Goal: Information Seeking & Learning: Learn about a topic

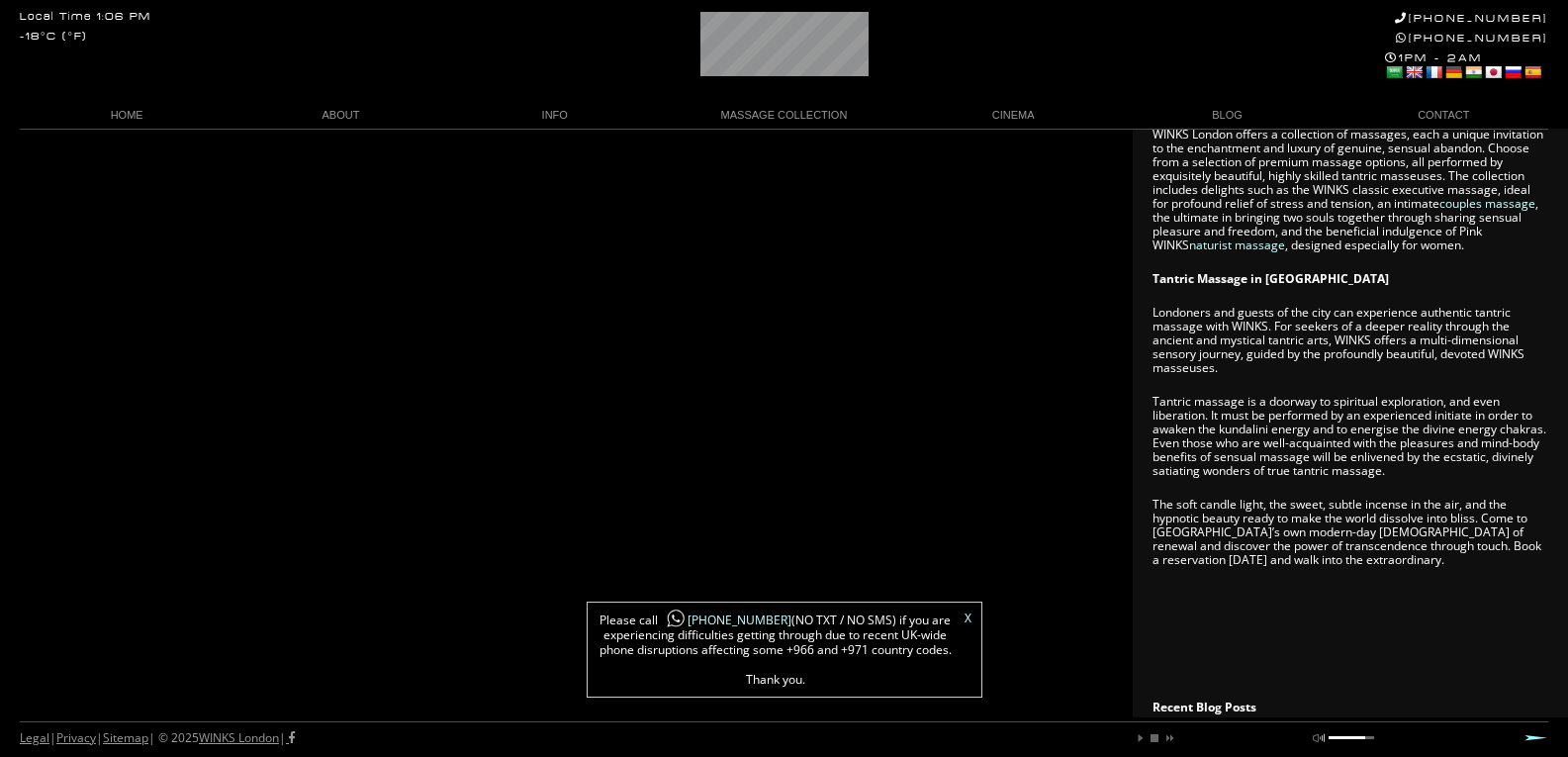
scroll to position [1393, 0]
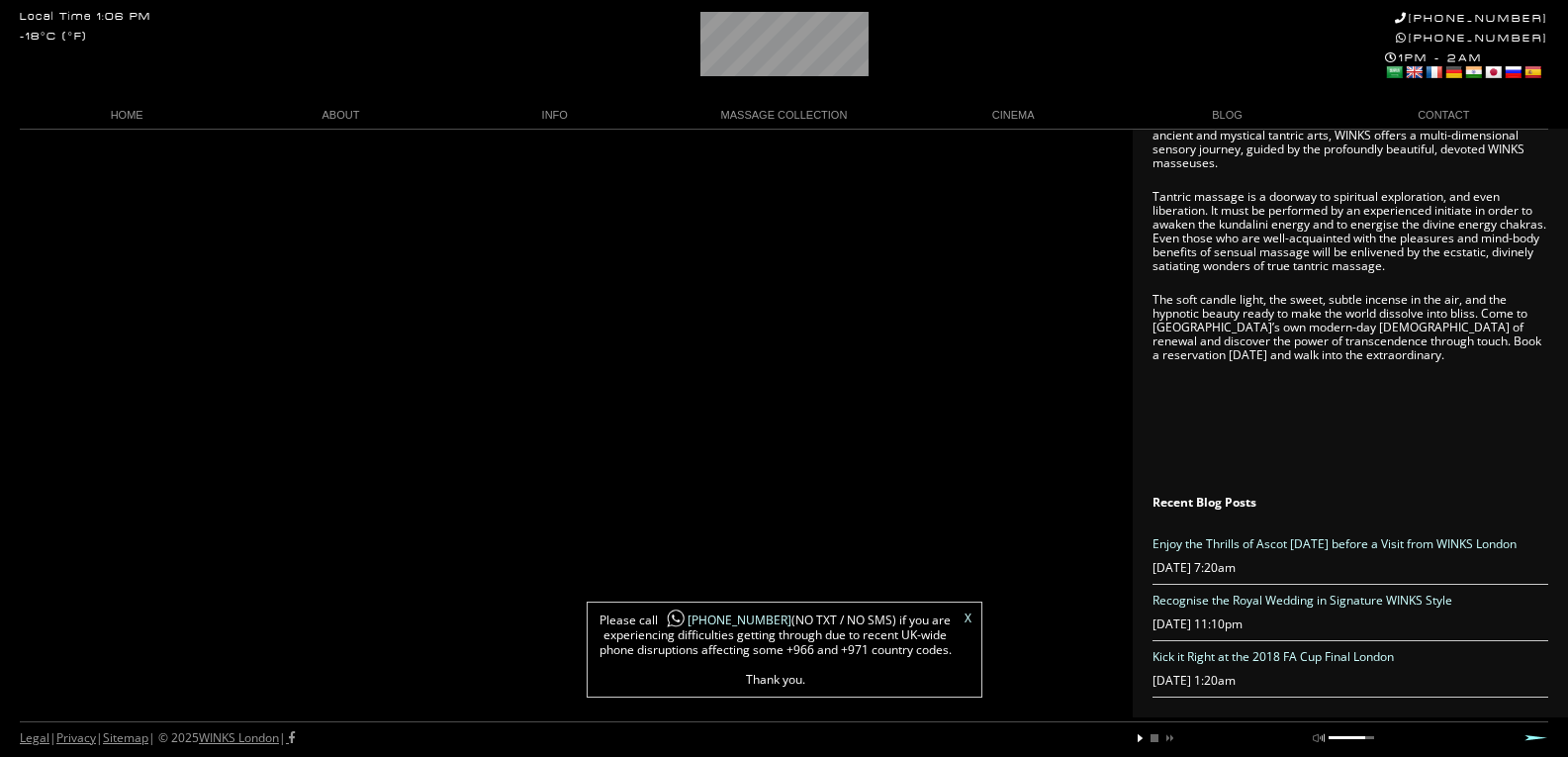
click at [1135, 739] on link "play" at bounding box center [1140, 738] width 12 height 12
click at [1338, 737] on div at bounding box center [1346, 737] width 37 height 3
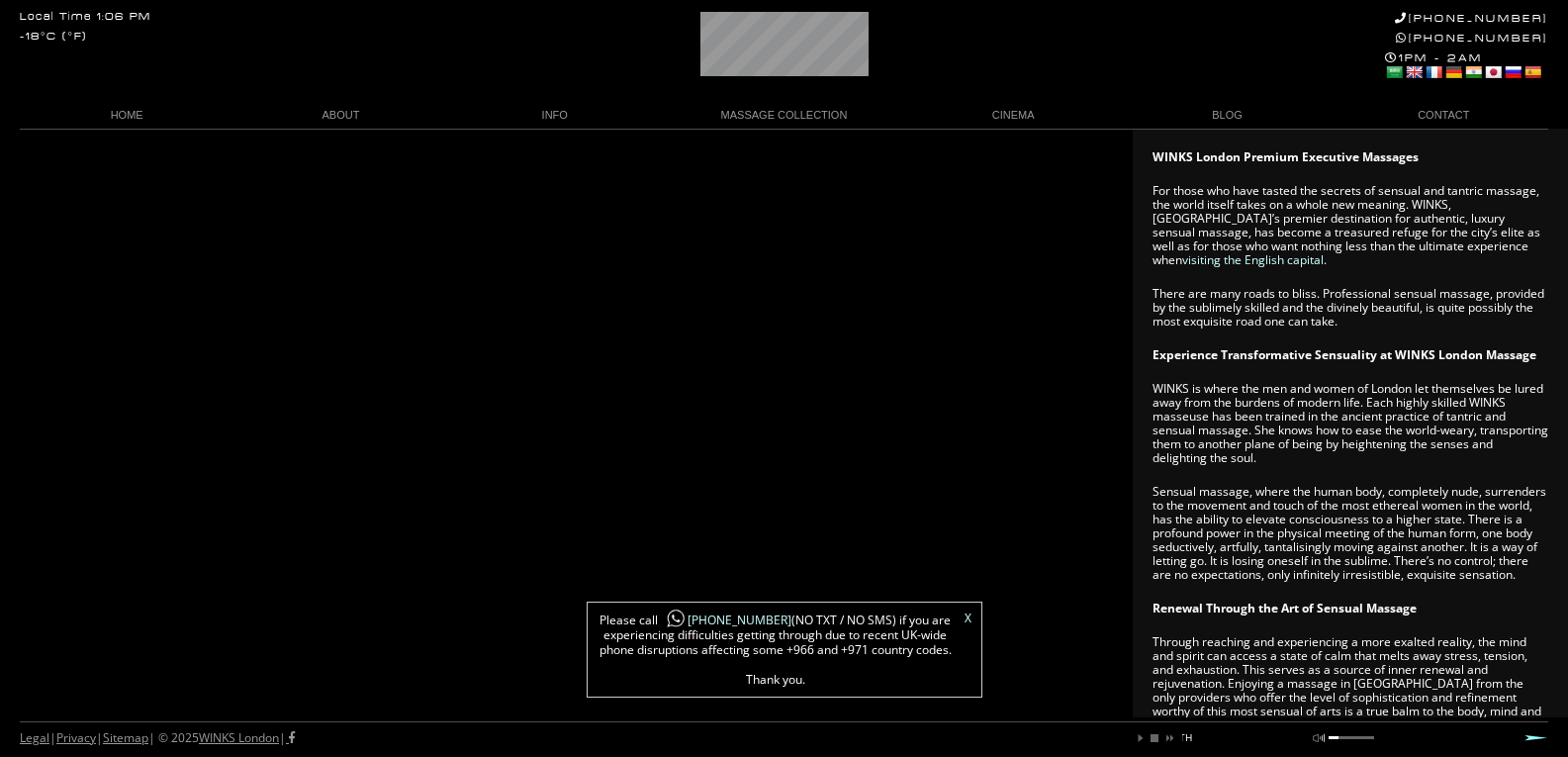
scroll to position [205, 0]
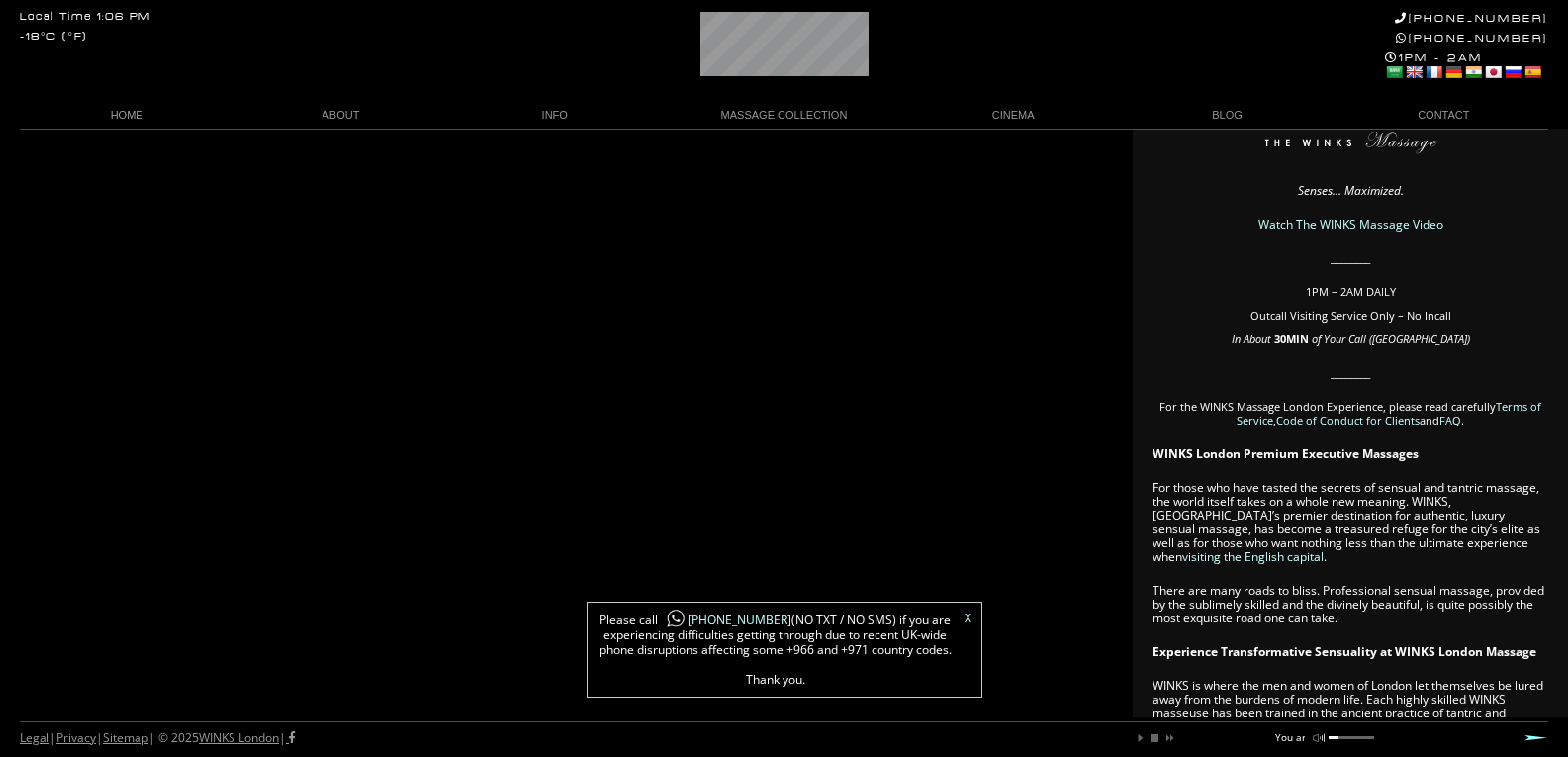
click at [123, 104] on link "HOME" at bounding box center [126, 114] width 214 height 27
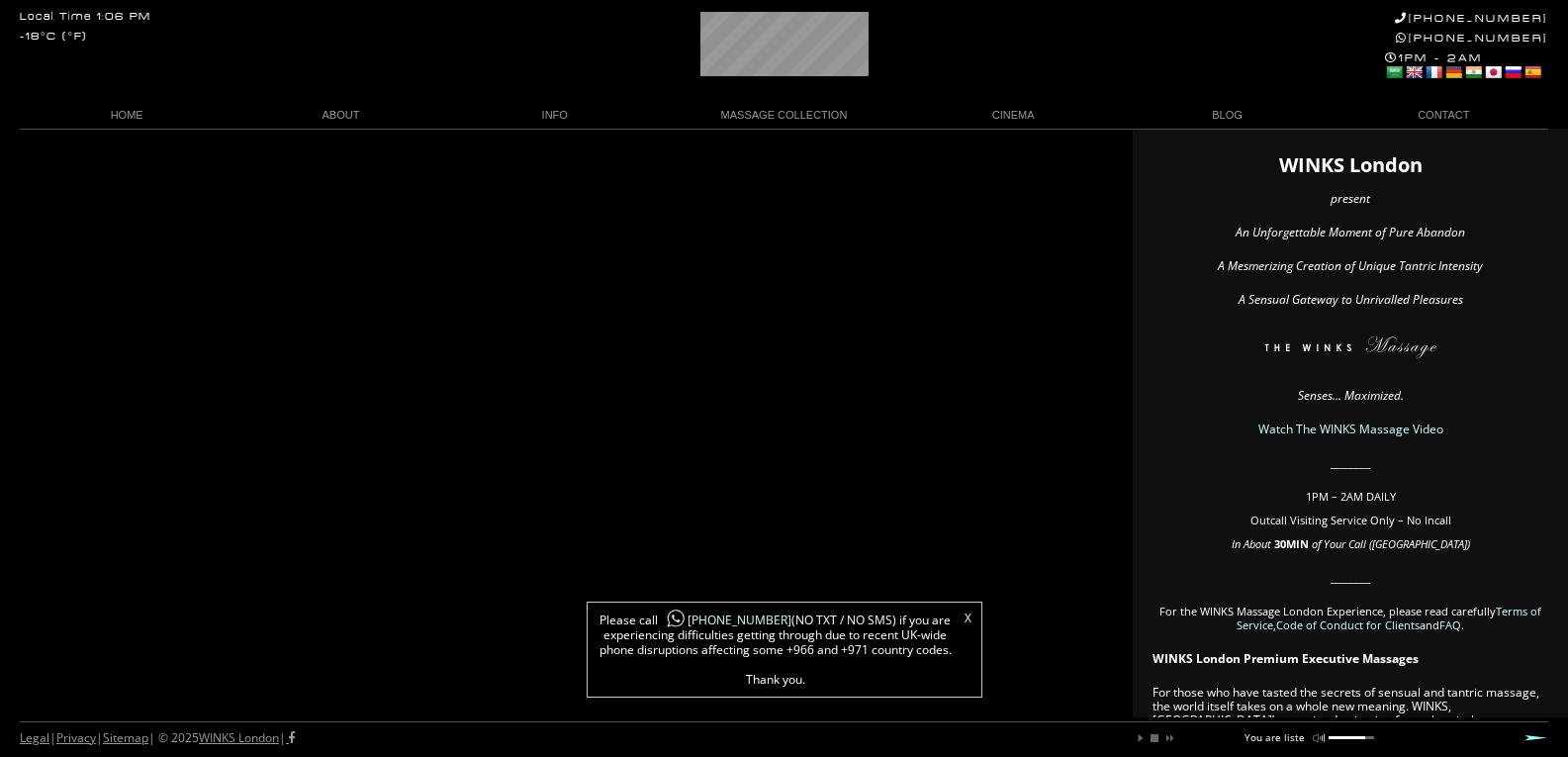
click at [1340, 737] on div at bounding box center [1346, 737] width 37 height 3
click at [1332, 737] on div at bounding box center [1334, 737] width 12 height 3
click at [336, 107] on link "ABOUT" at bounding box center [340, 114] width 214 height 27
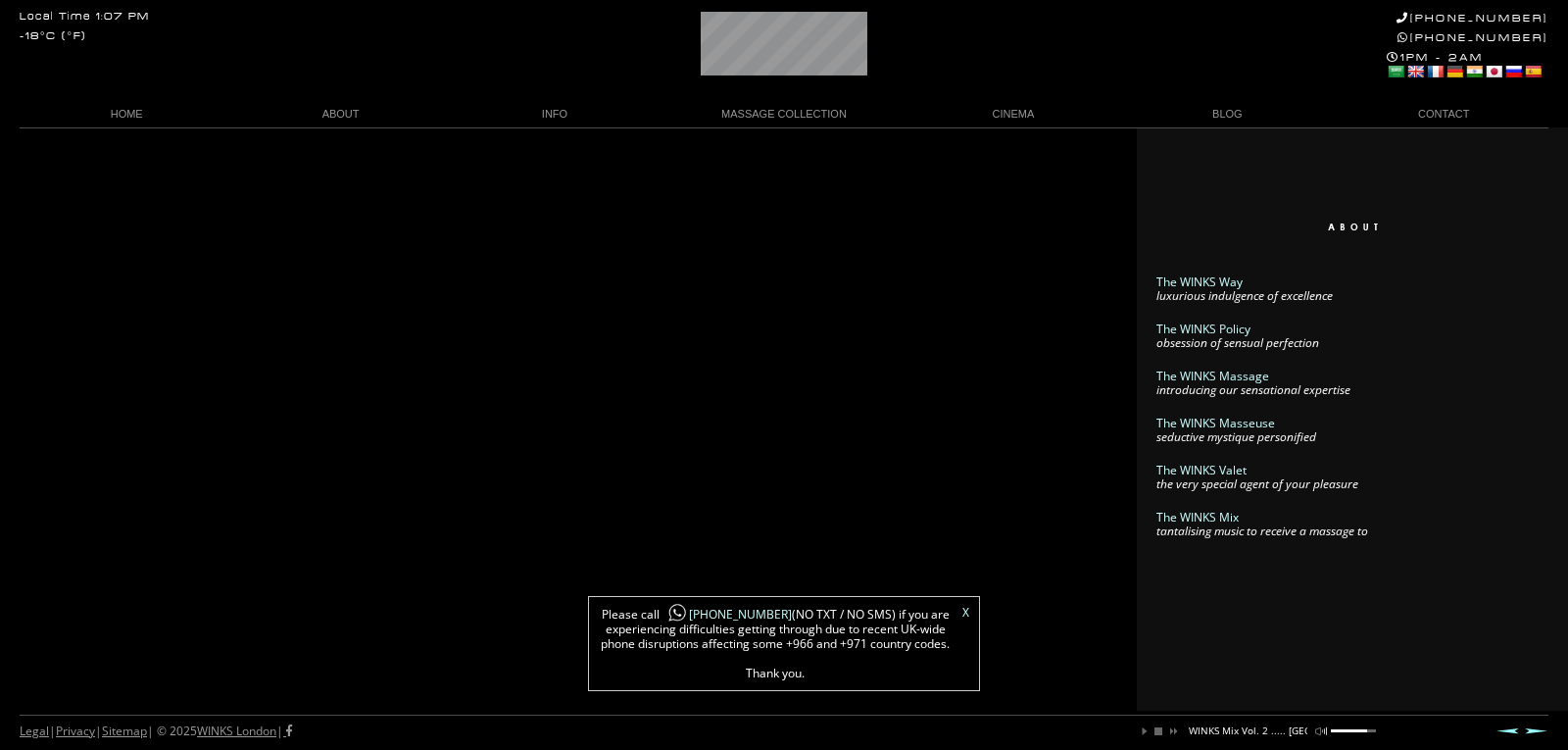
click at [1226, 273] on article "The WINKS Way luxurious indulgence of excellence The WINKS Policy obsession of …" at bounding box center [1352, 404] width 392 height 362
click at [1217, 280] on link "The WINKS Way" at bounding box center [1200, 282] width 87 height 17
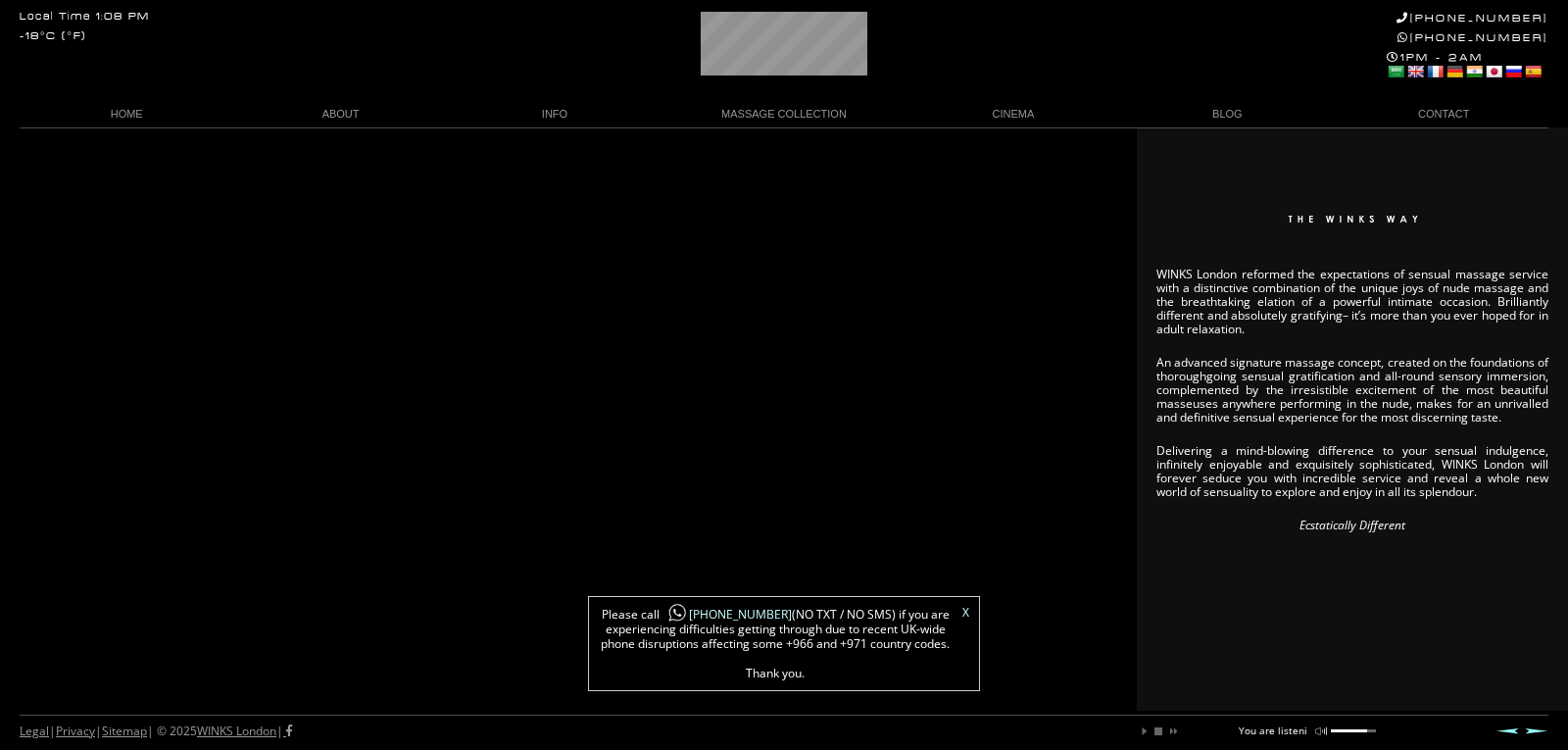
click at [970, 612] on div "X Please call +44 788 959 8888 (NO TXT / NO SMS) if you are experiencing diffic…" at bounding box center [784, 644] width 392 height 95
click at [960, 612] on div "X Please call +44 788 959 8888 (NO TXT / NO SMS) if you are experiencing diffic…" at bounding box center [784, 644] width 392 height 95
click at [967, 610] on link "X" at bounding box center [965, 613] width 7 height 12
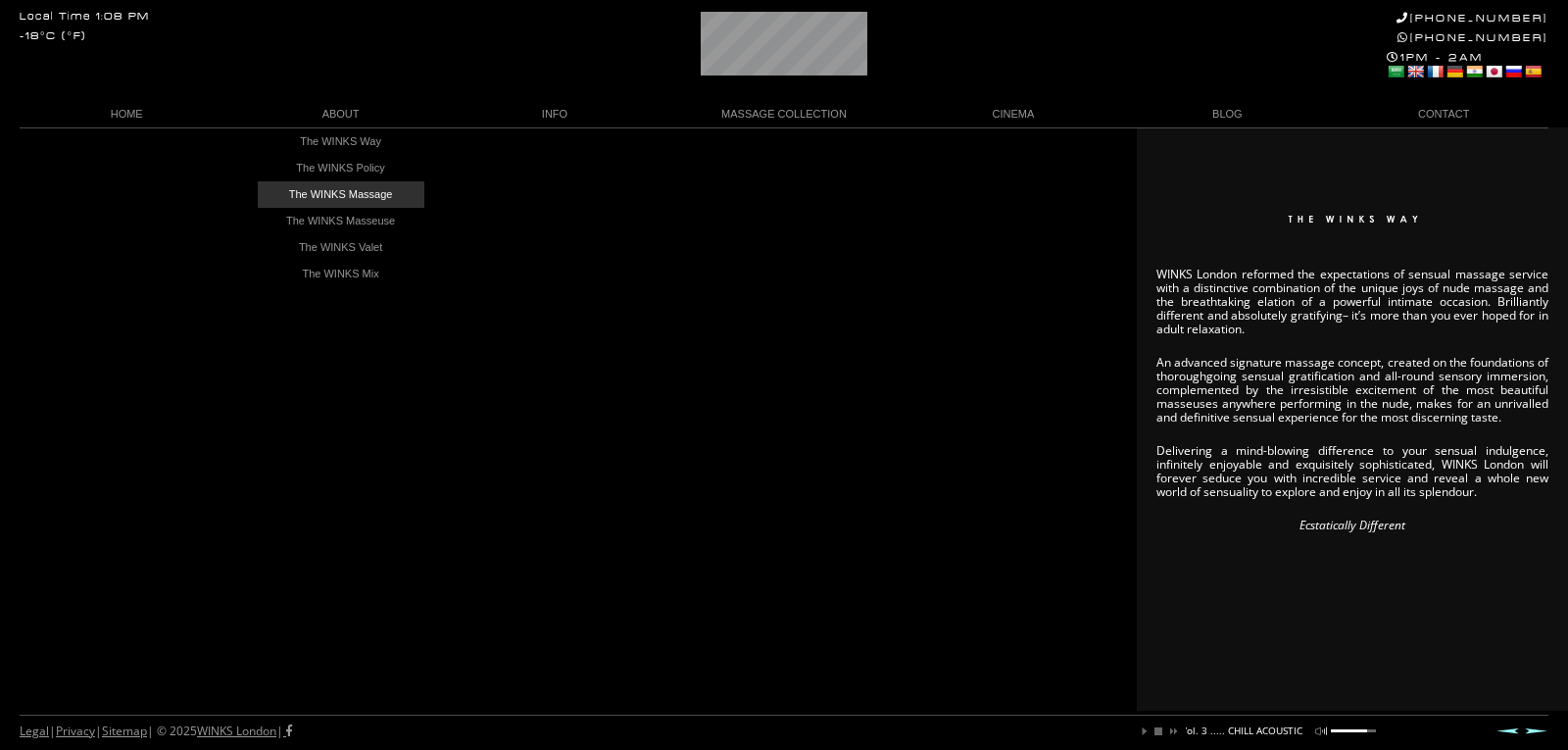
click at [357, 193] on link "The WINKS Massage" at bounding box center [341, 194] width 166 height 27
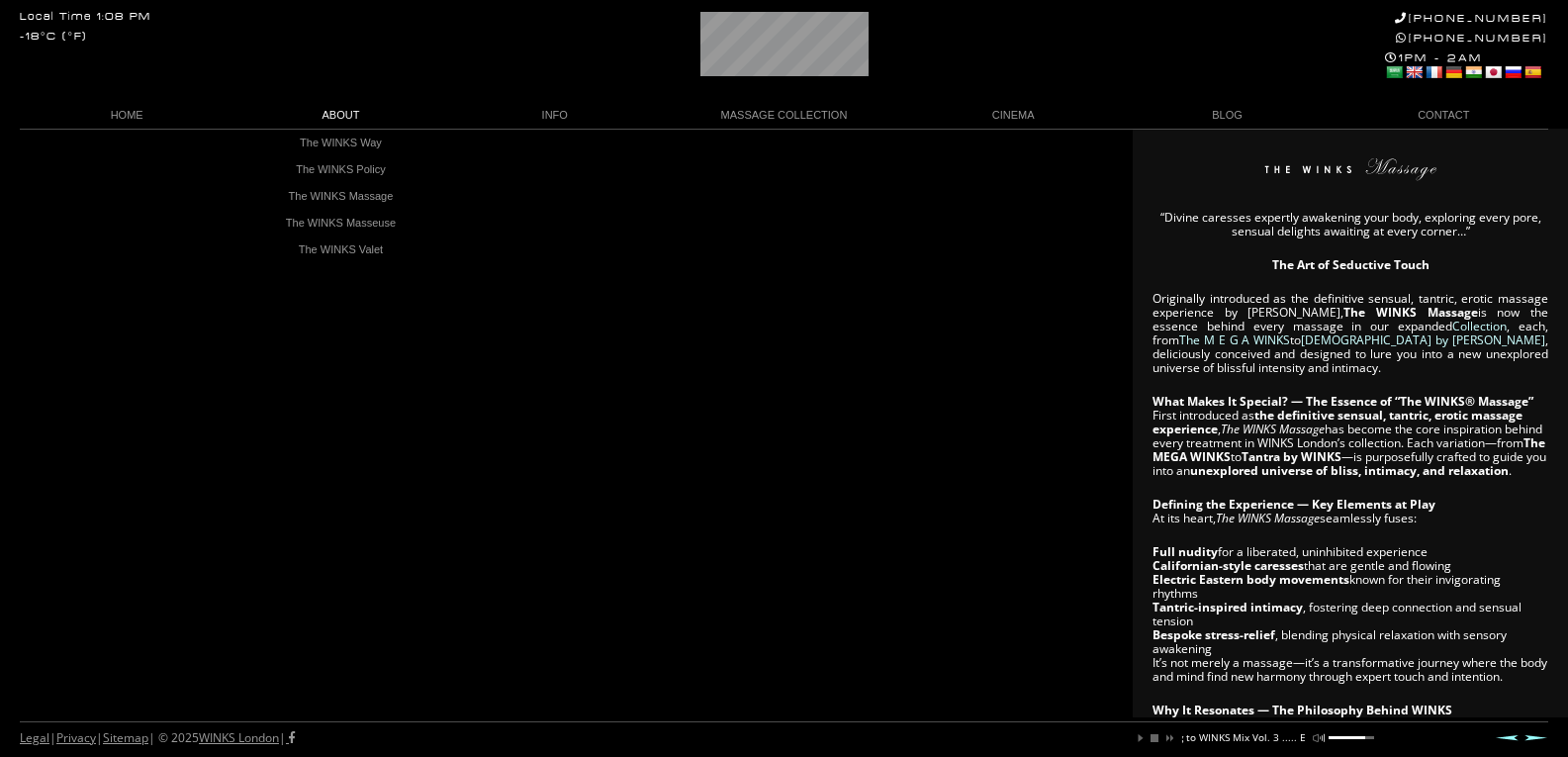
drag, startPoint x: 358, startPoint y: 109, endPoint x: 373, endPoint y: 108, distance: 15.0
click at [369, 109] on link "ABOUT" at bounding box center [340, 114] width 214 height 27
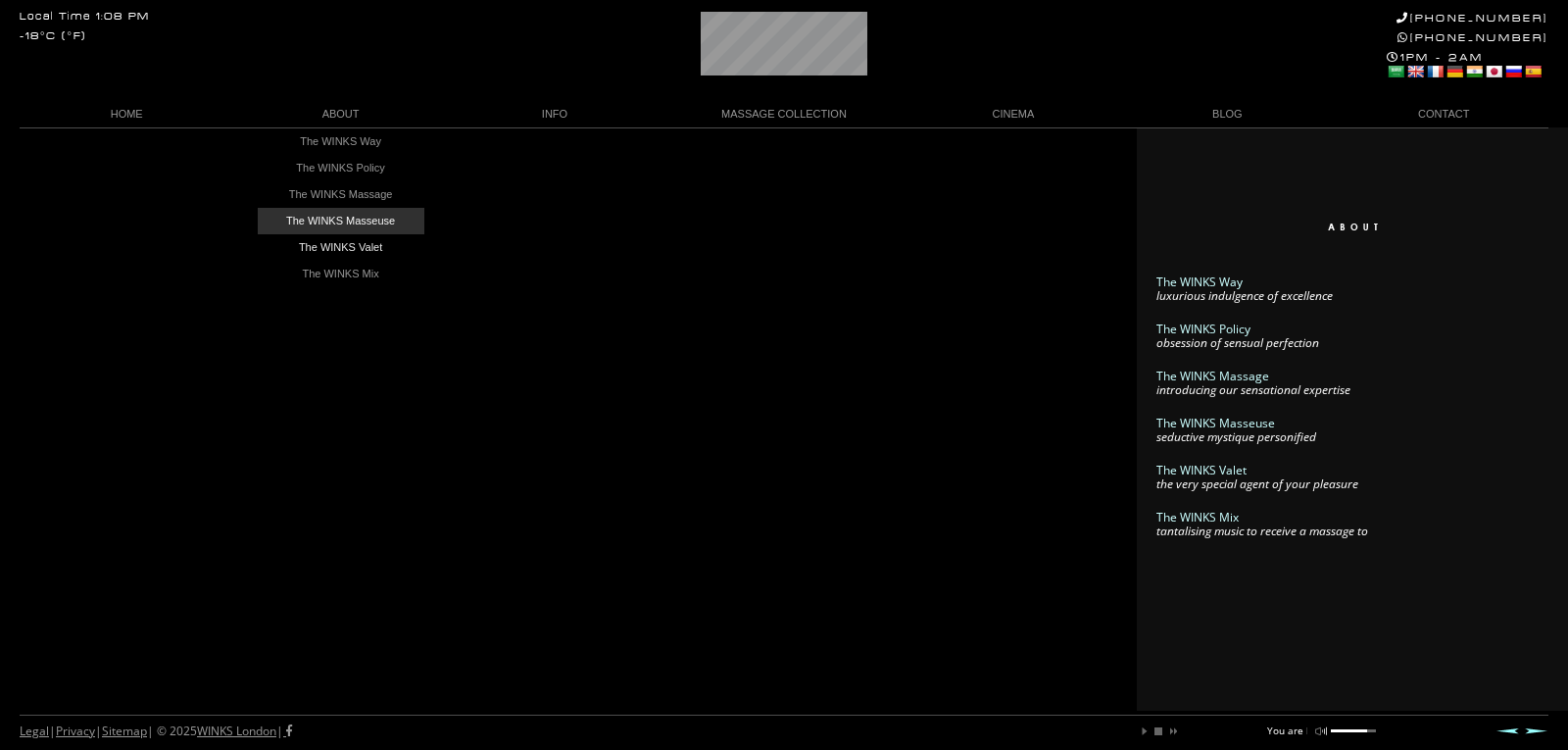
click at [362, 229] on link "The WINKS Masseuse" at bounding box center [341, 221] width 166 height 27
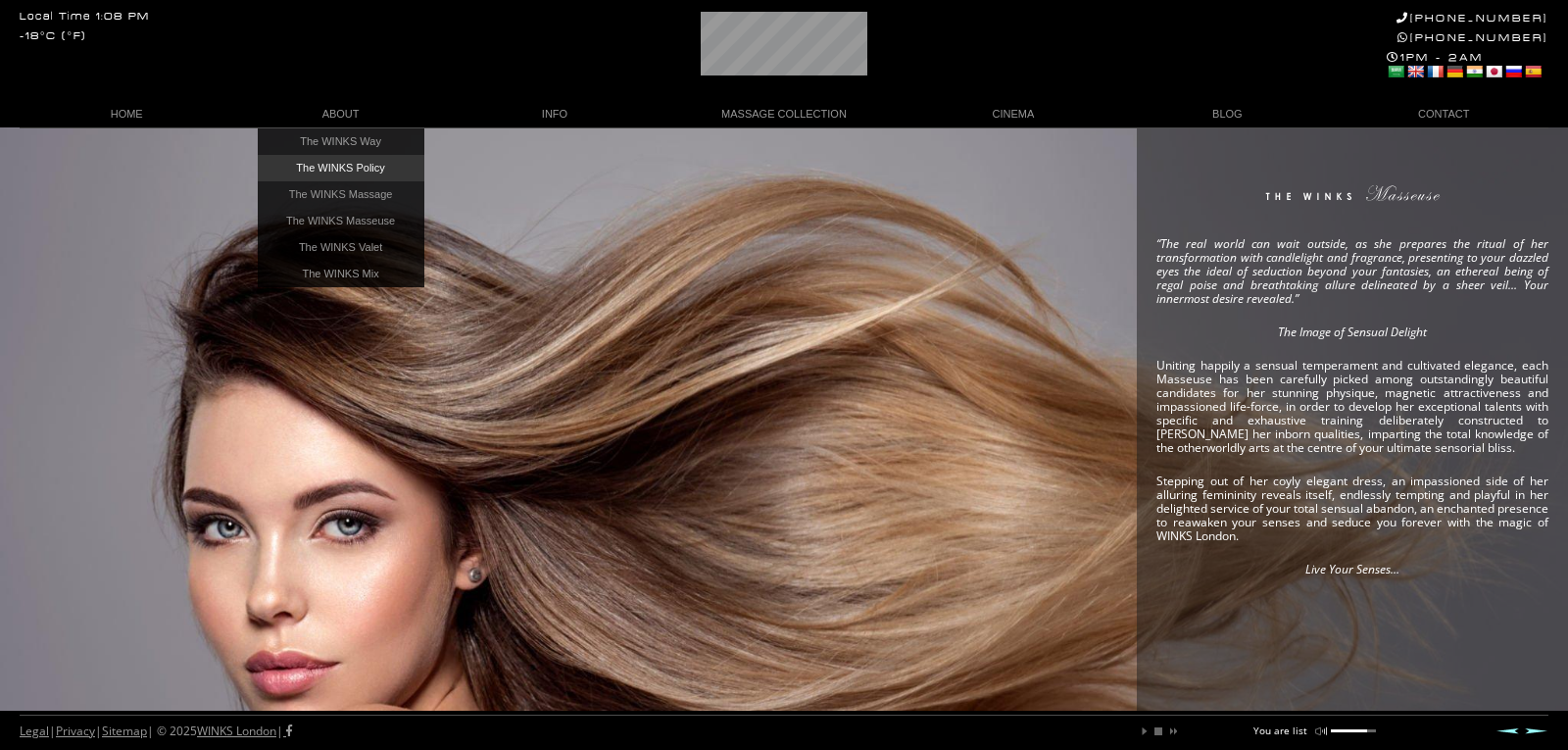
click at [339, 166] on link "The WINKS Policy" at bounding box center [341, 168] width 166 height 27
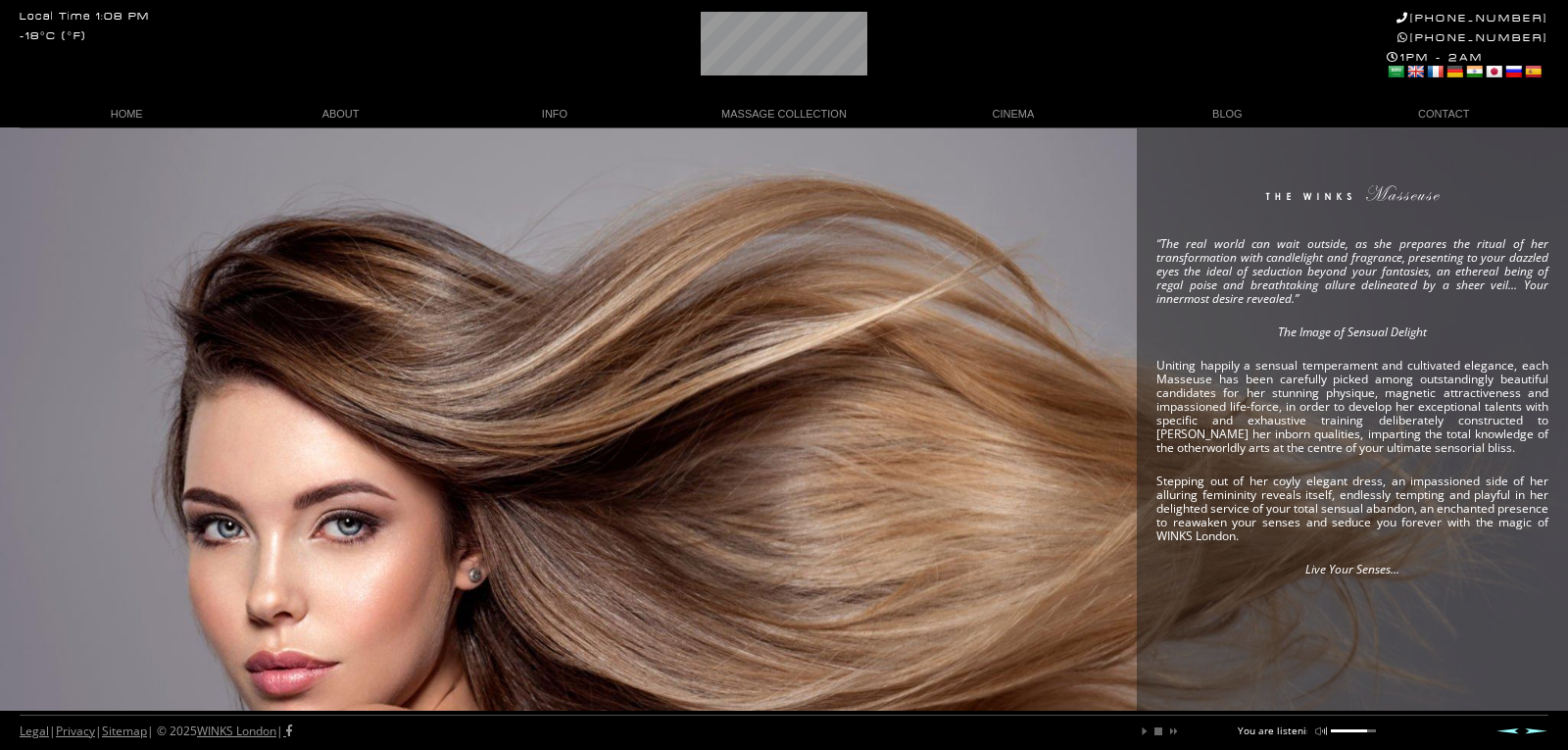
scroll to position [0, 74]
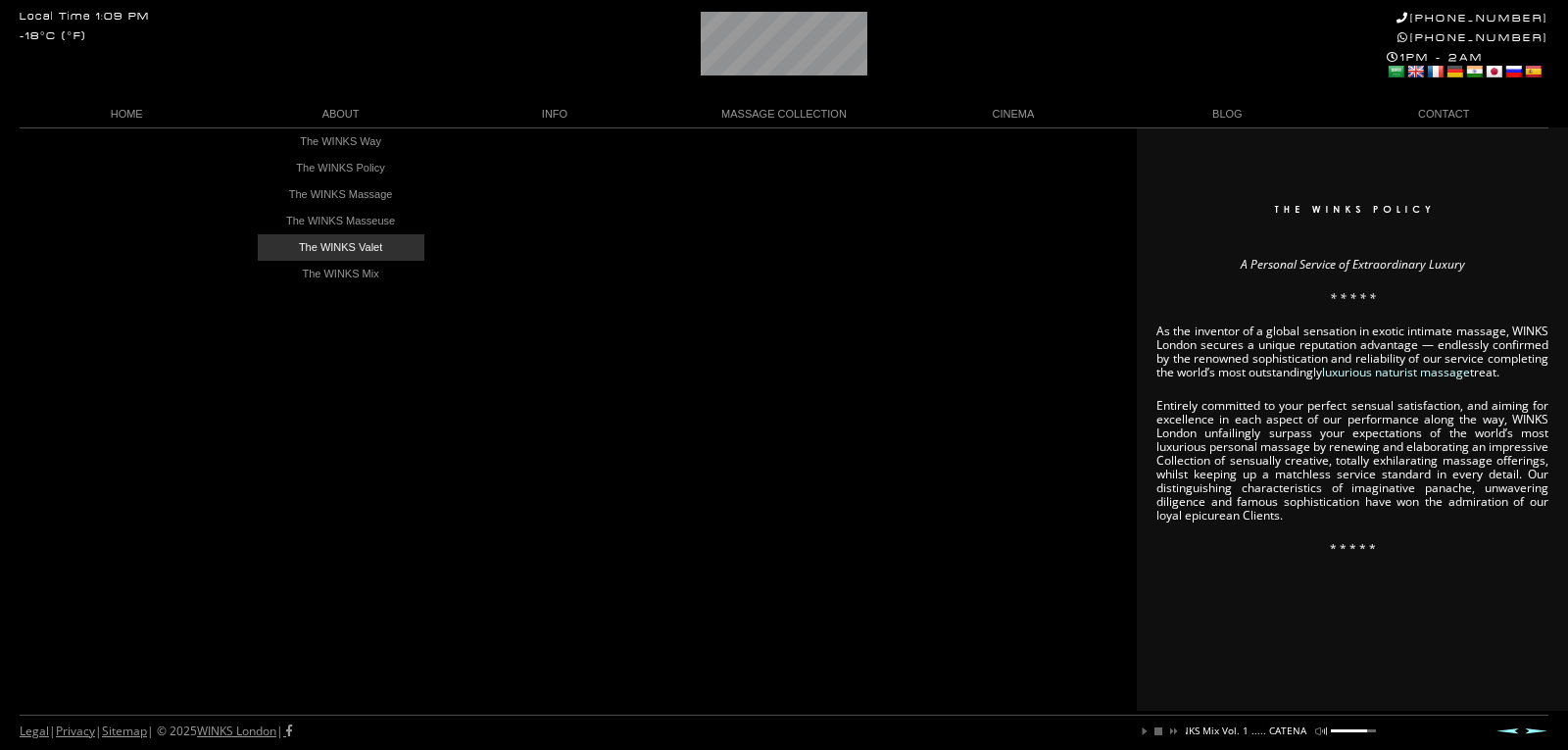
click at [348, 258] on link "The WINKS Valet" at bounding box center [341, 247] width 166 height 27
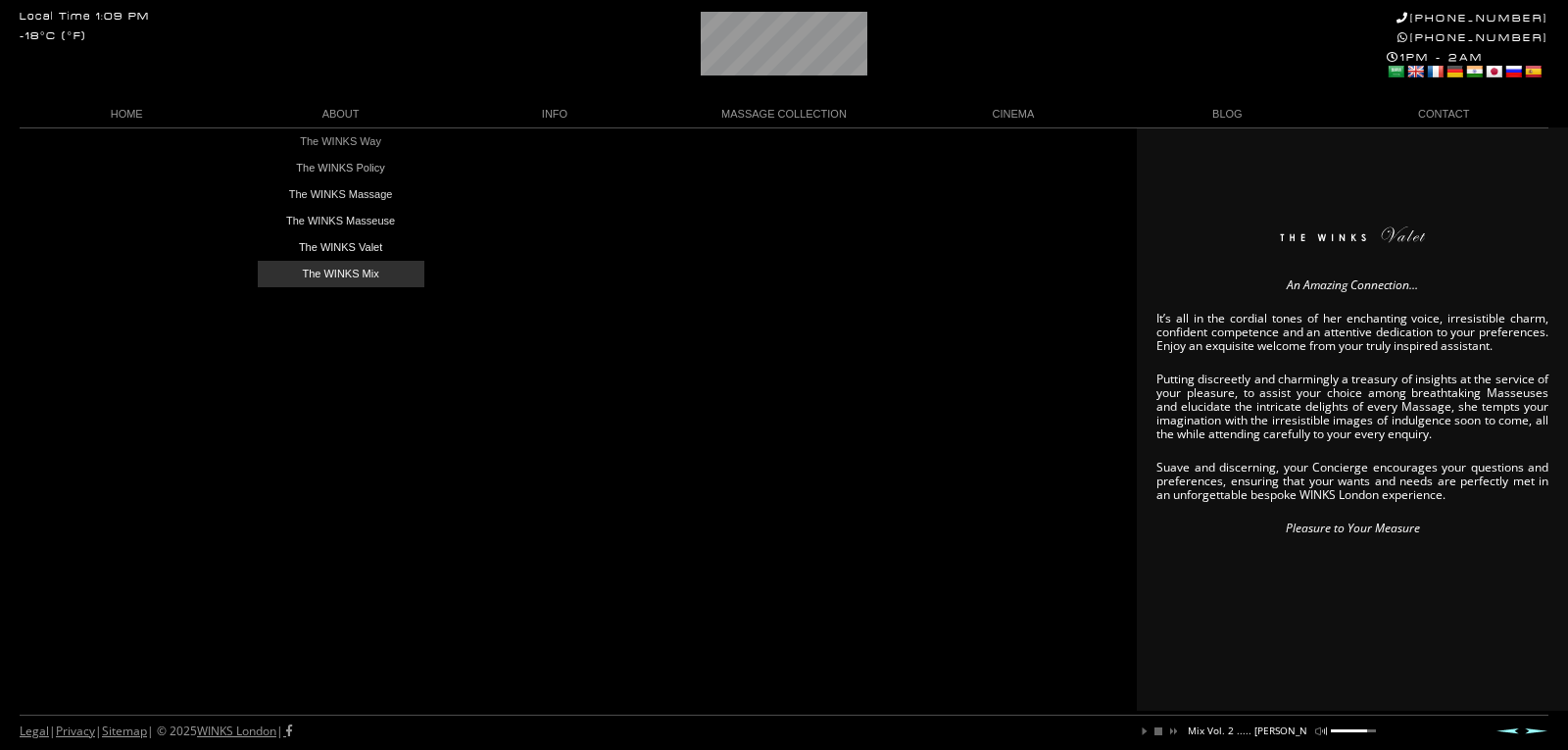
click at [313, 280] on link "The WINKS Mix" at bounding box center [341, 274] width 166 height 27
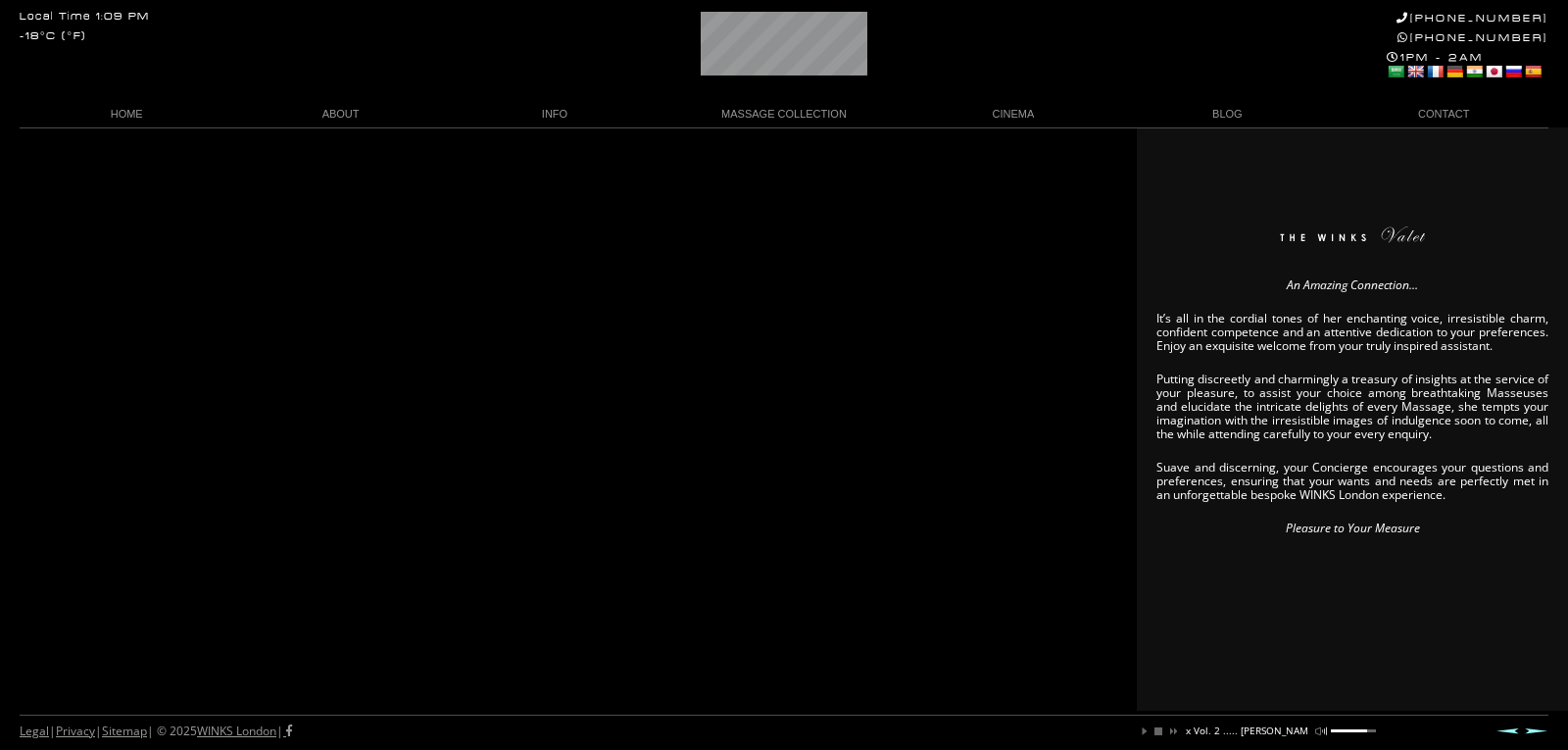
scroll to position [0, 264]
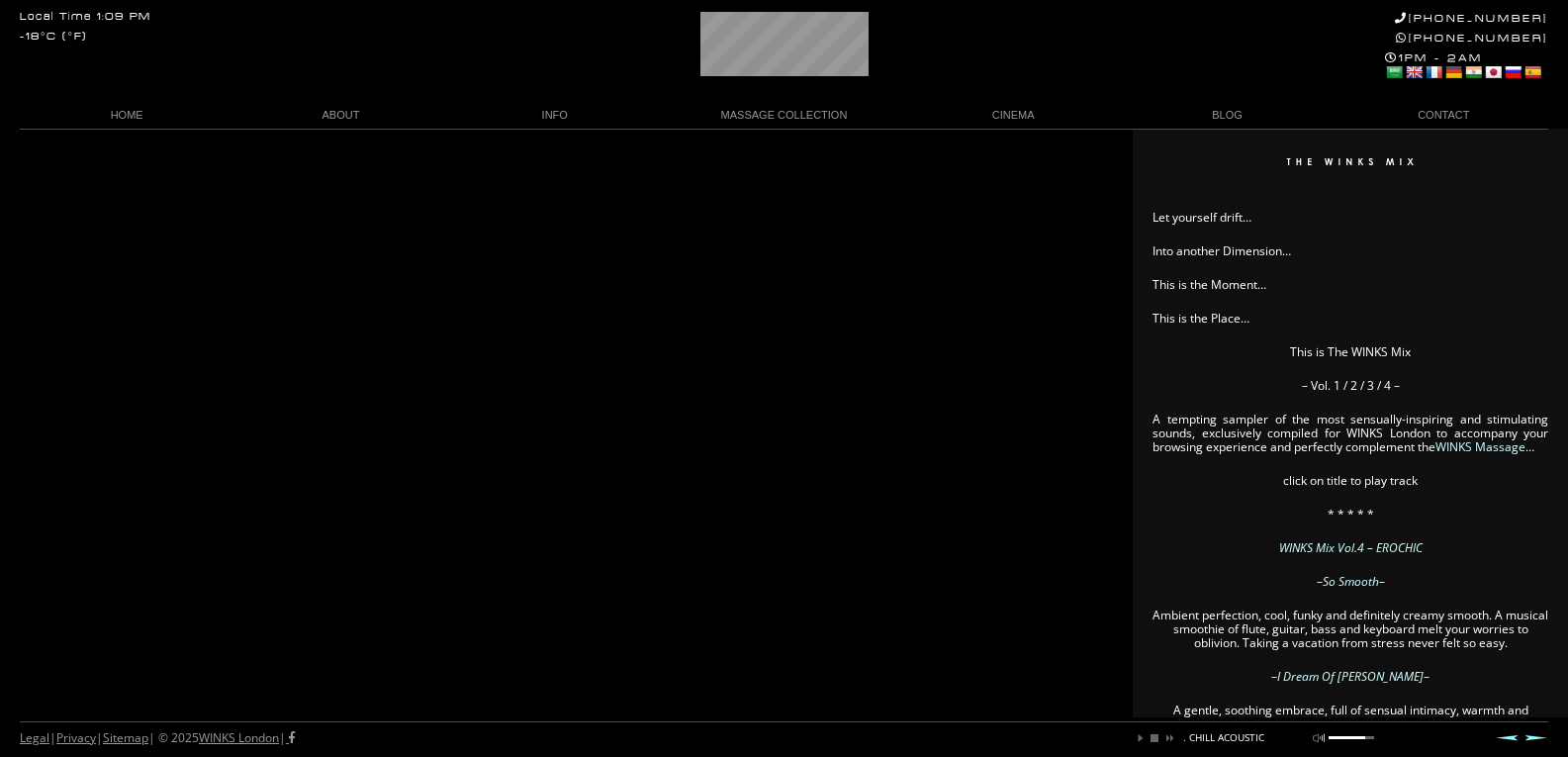
scroll to position [0, 314]
click at [585, 104] on link "INFO" at bounding box center [555, 114] width 214 height 27
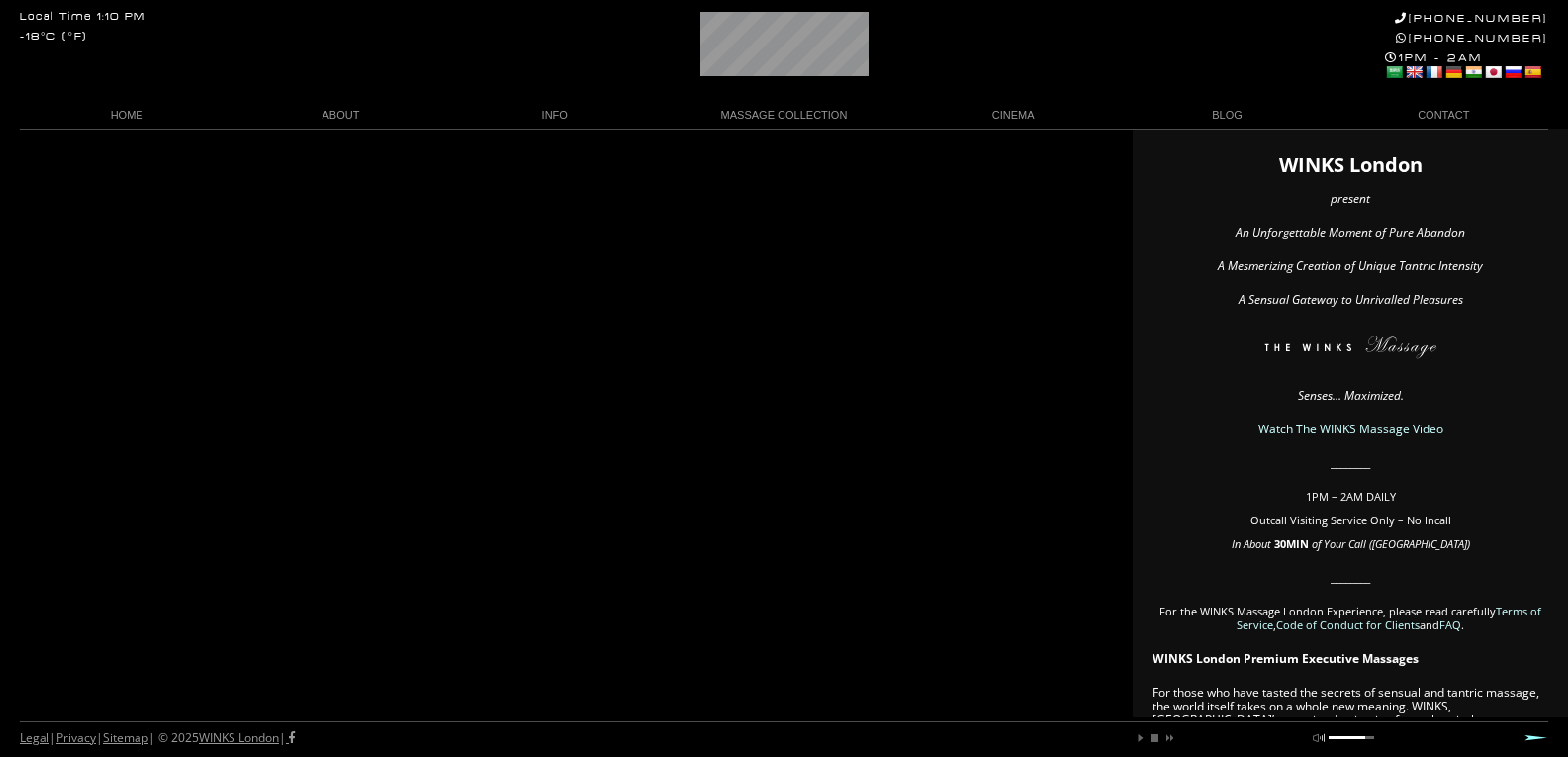
scroll to position [0, 48]
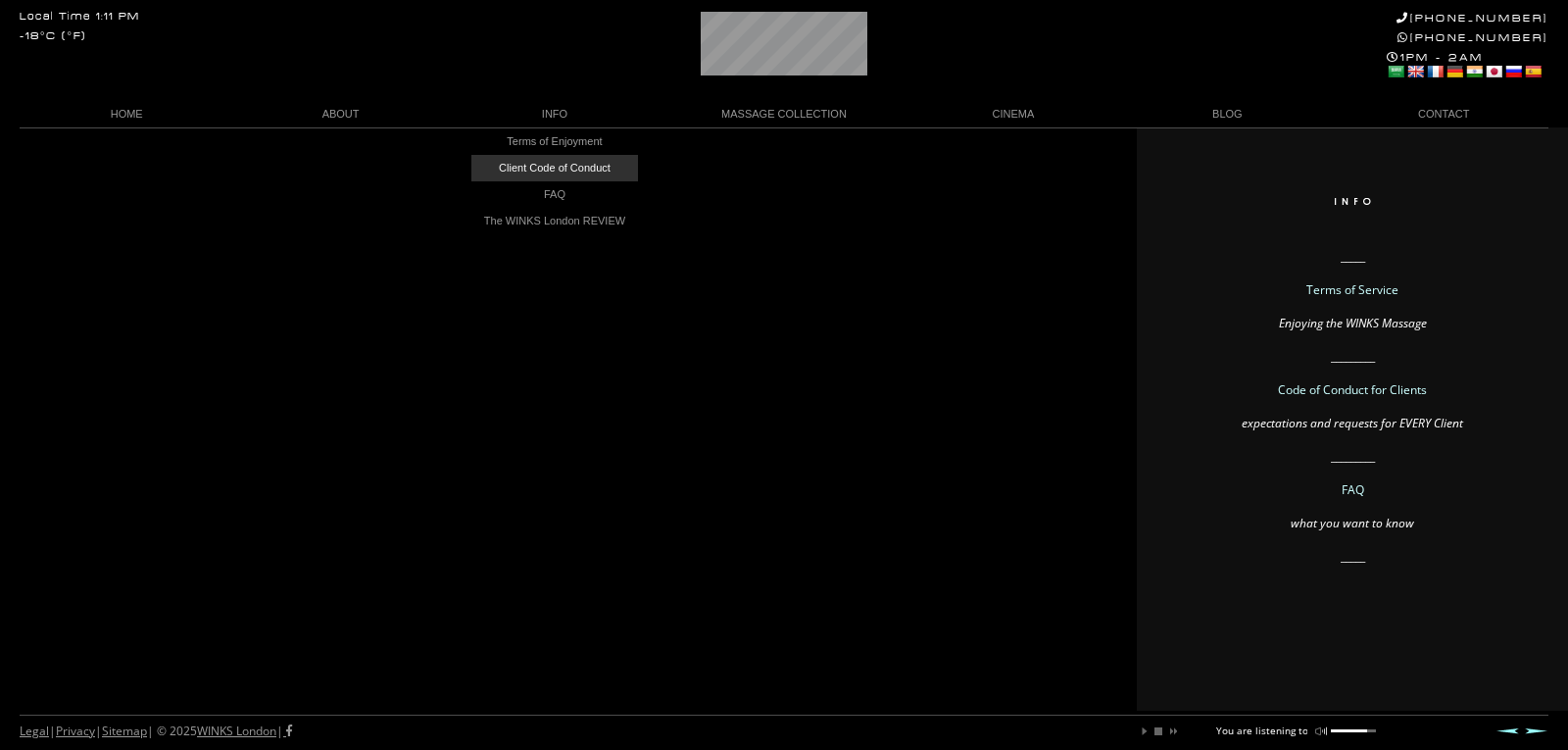
click at [560, 166] on link "Client Code of Conduct" at bounding box center [554, 168] width 166 height 27
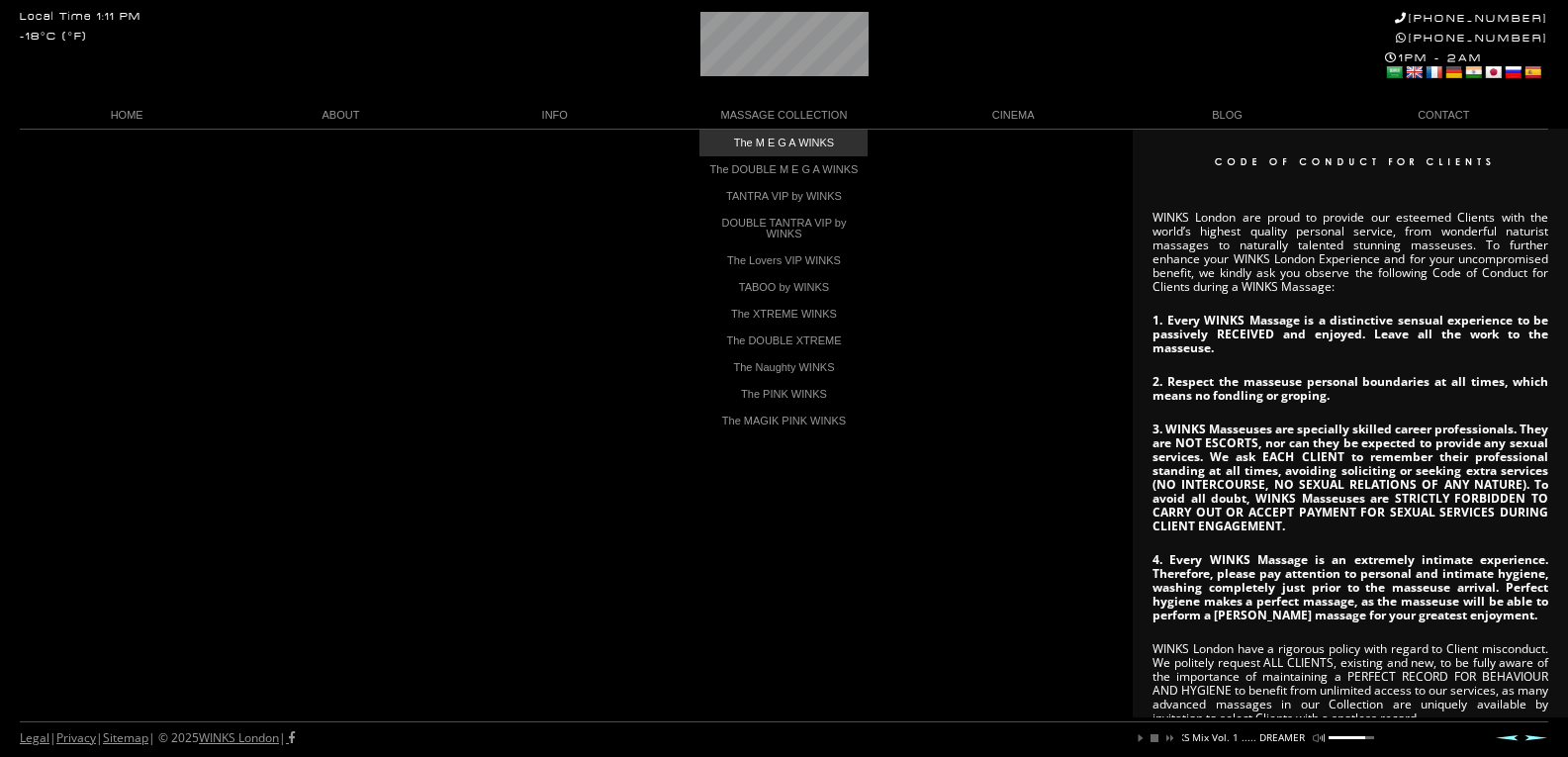
click at [780, 137] on link "The M E G A WINKS" at bounding box center [783, 142] width 168 height 27
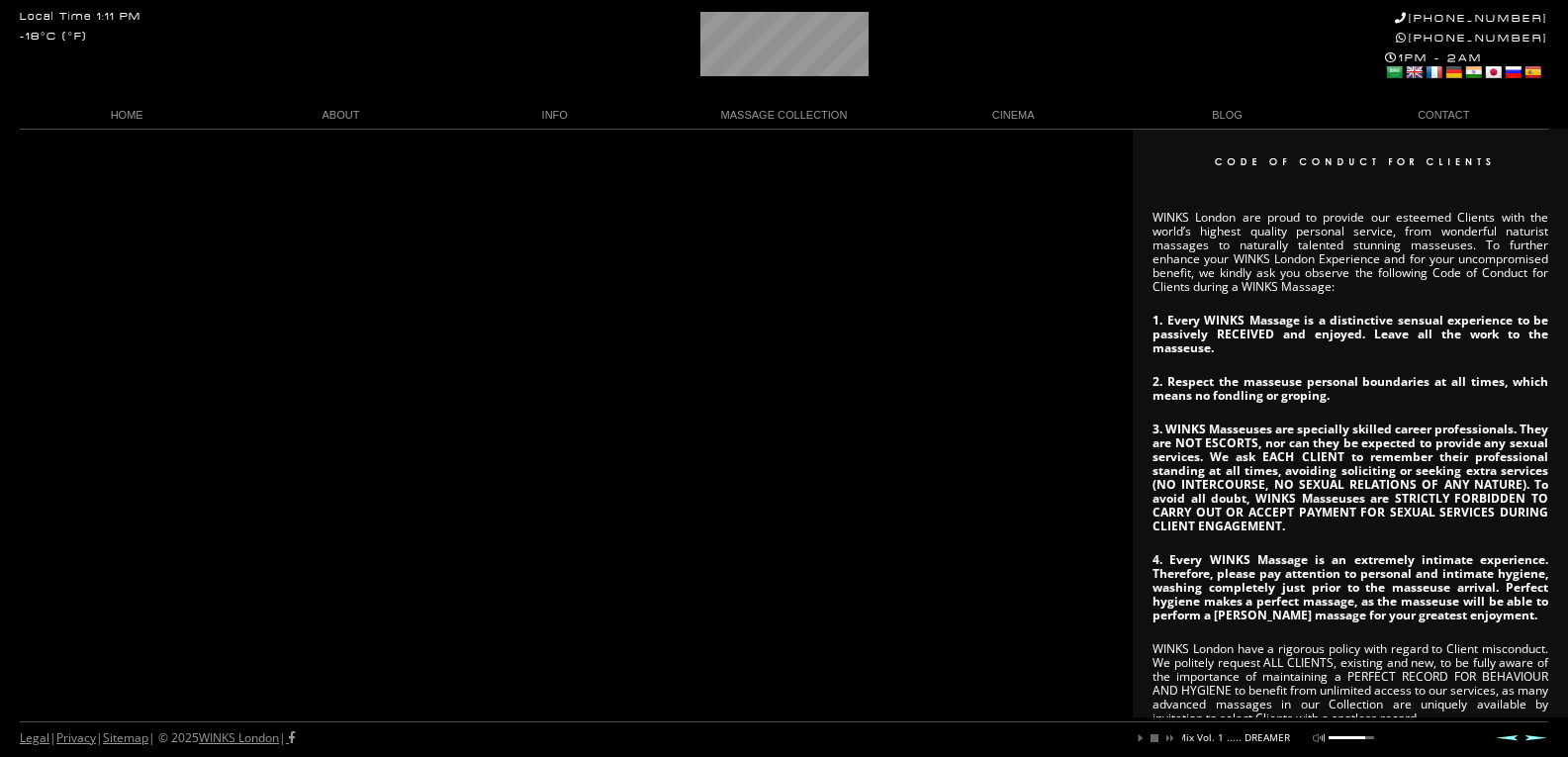
scroll to position [0, 261]
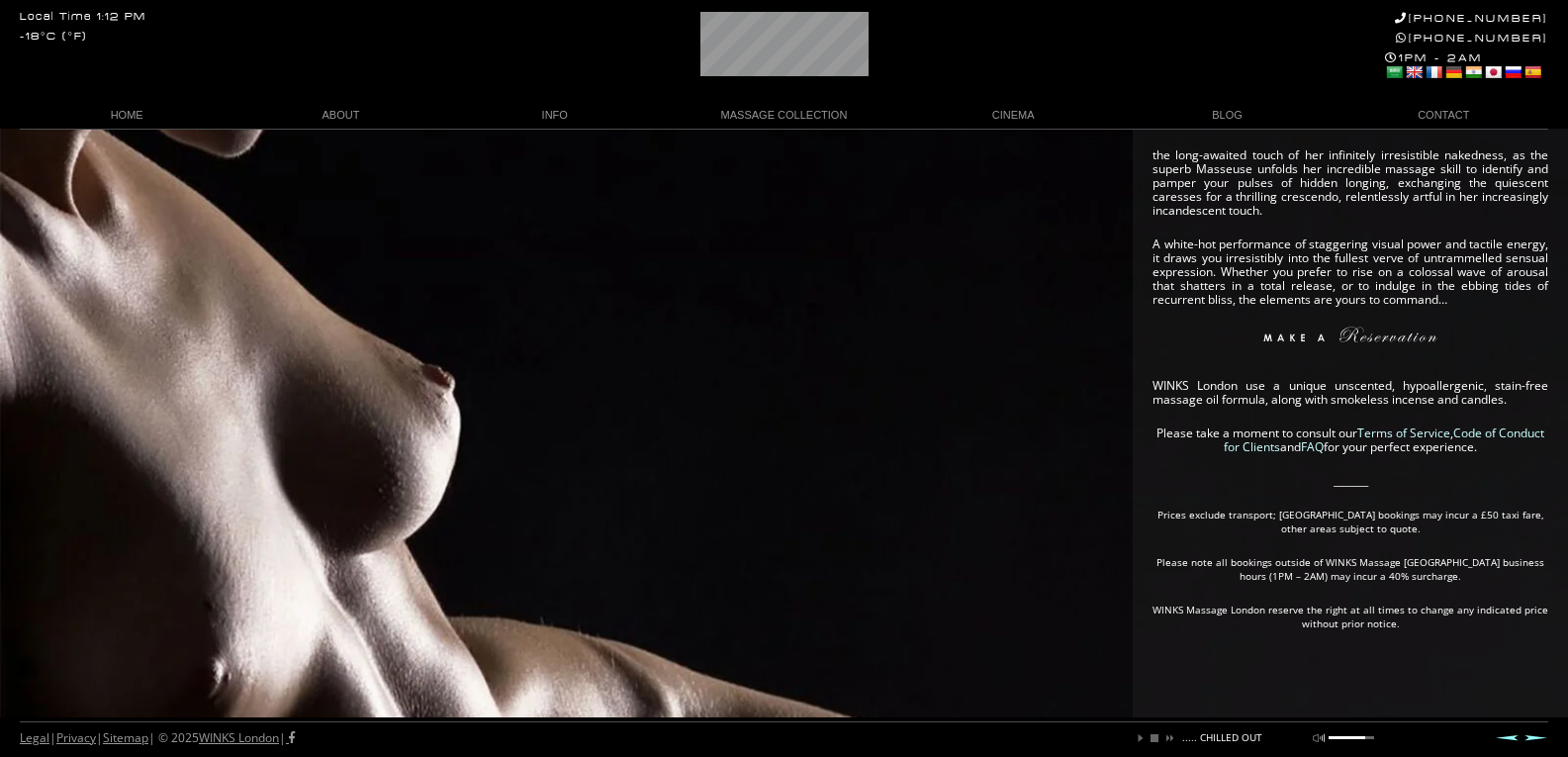
scroll to position [233, 0]
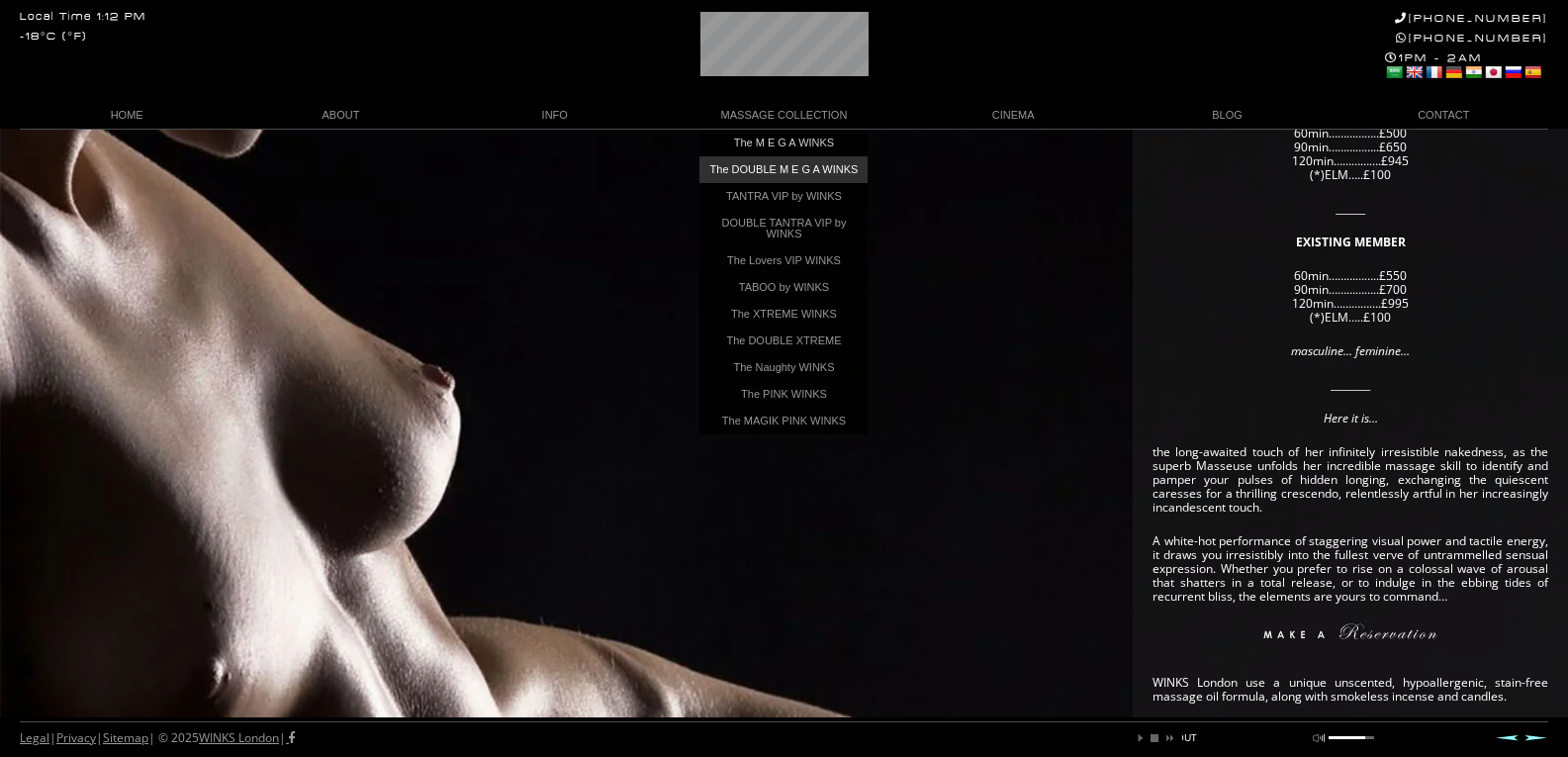
click at [753, 162] on link "The DOUBLE M E G A WINKS" at bounding box center [783, 169] width 168 height 27
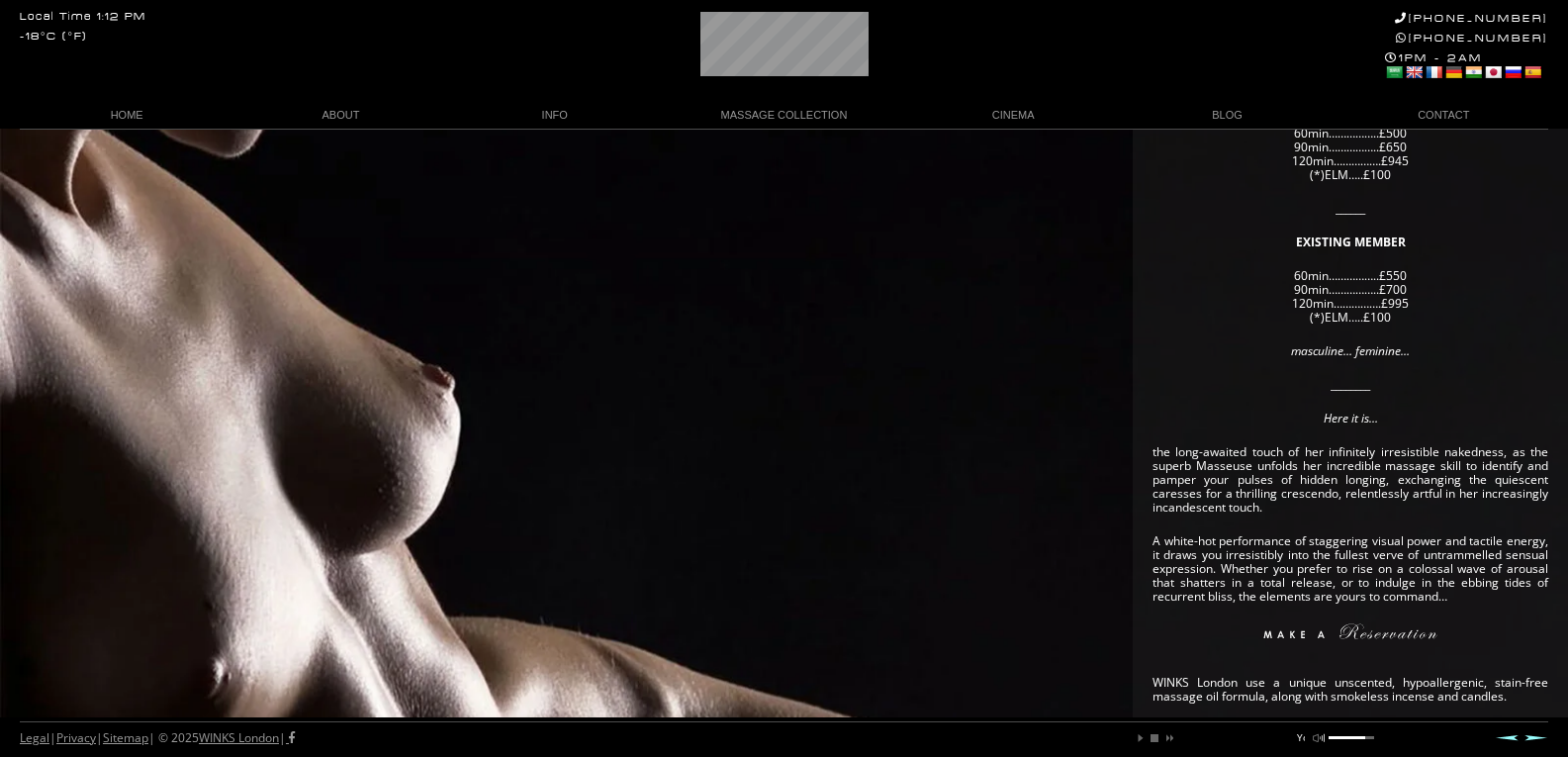
scroll to position [0, 12]
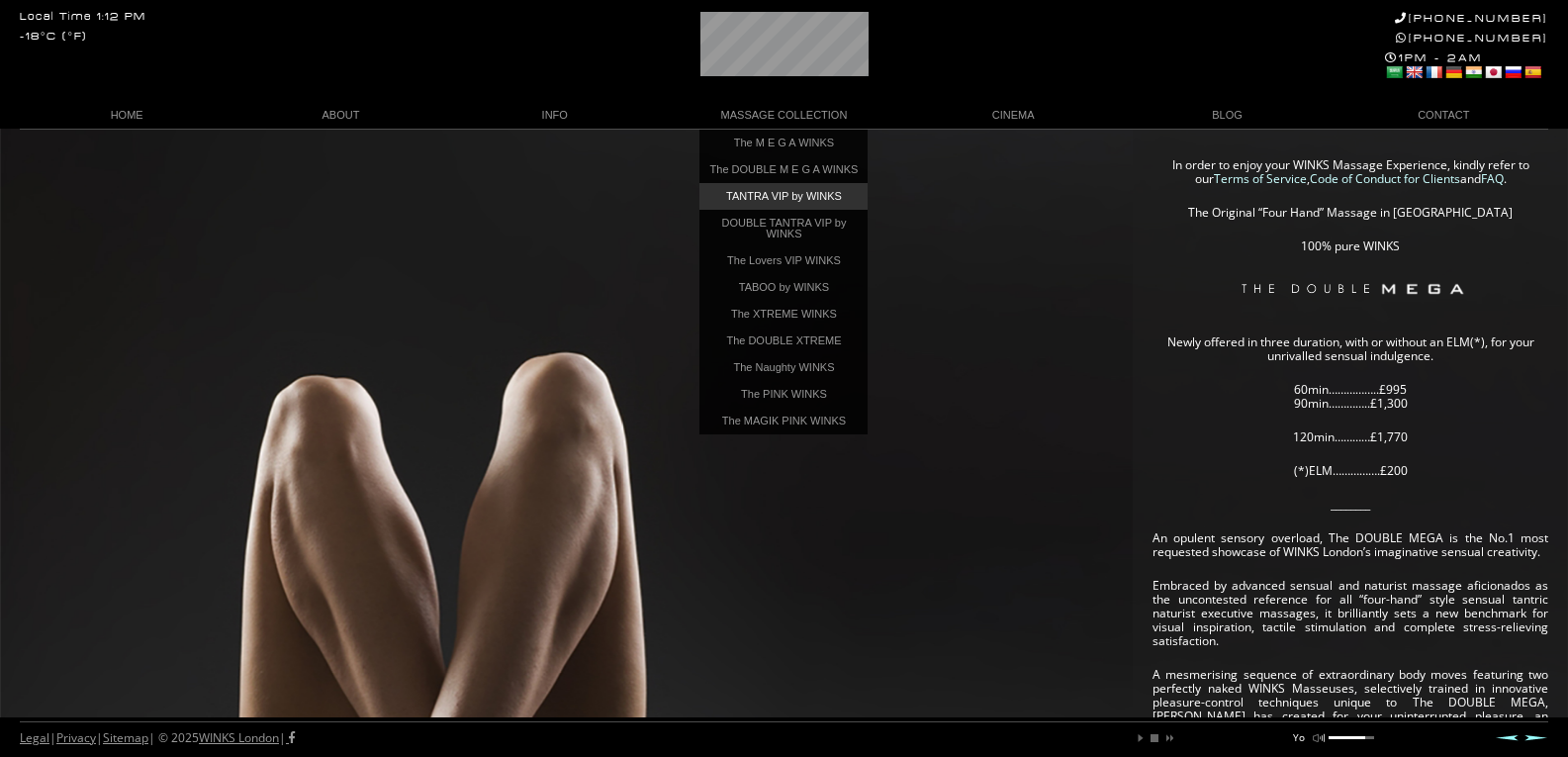
click at [779, 209] on link "TANTRA VIP by WINKS" at bounding box center [783, 196] width 168 height 27
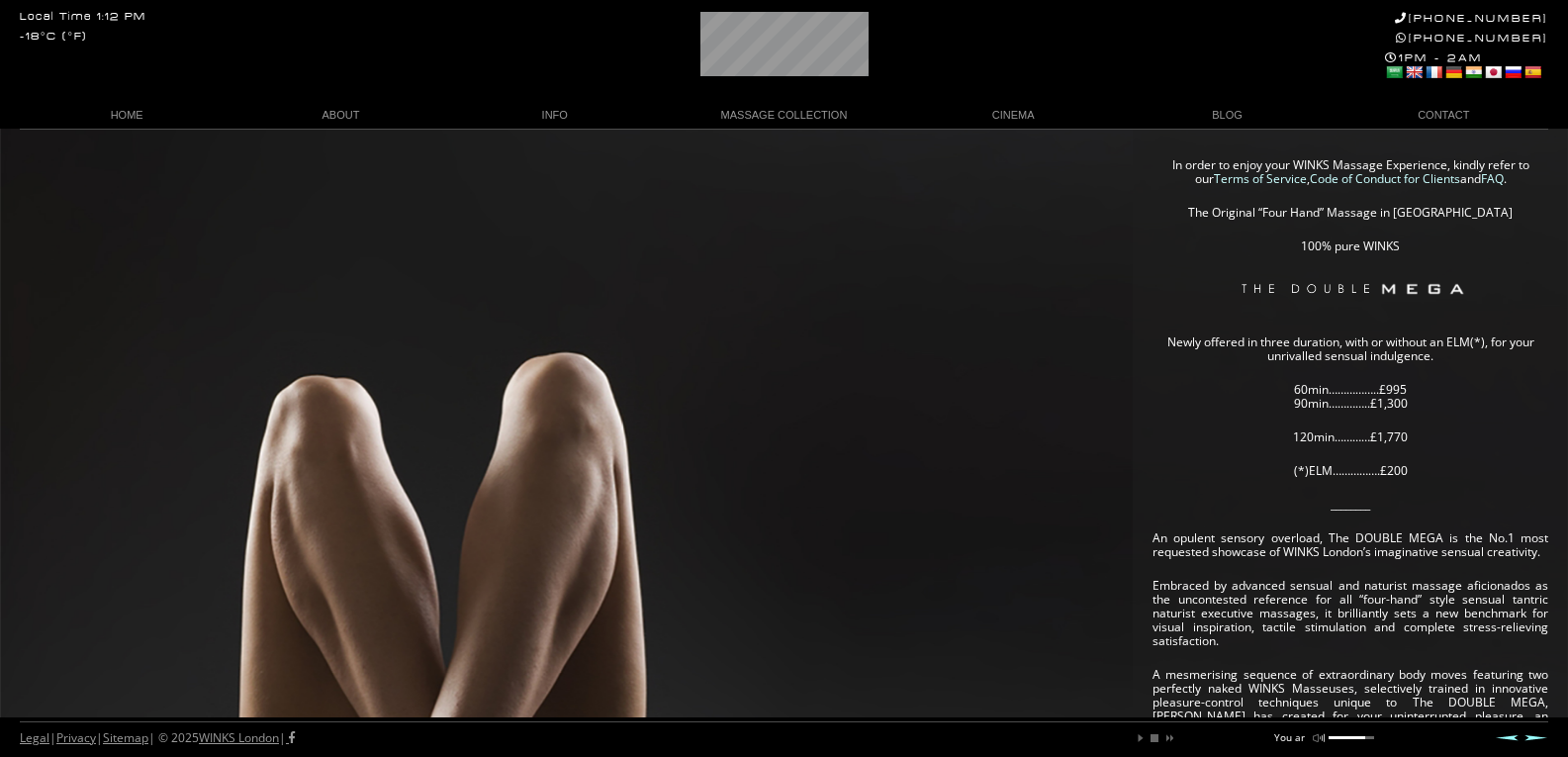
scroll to position [0, 34]
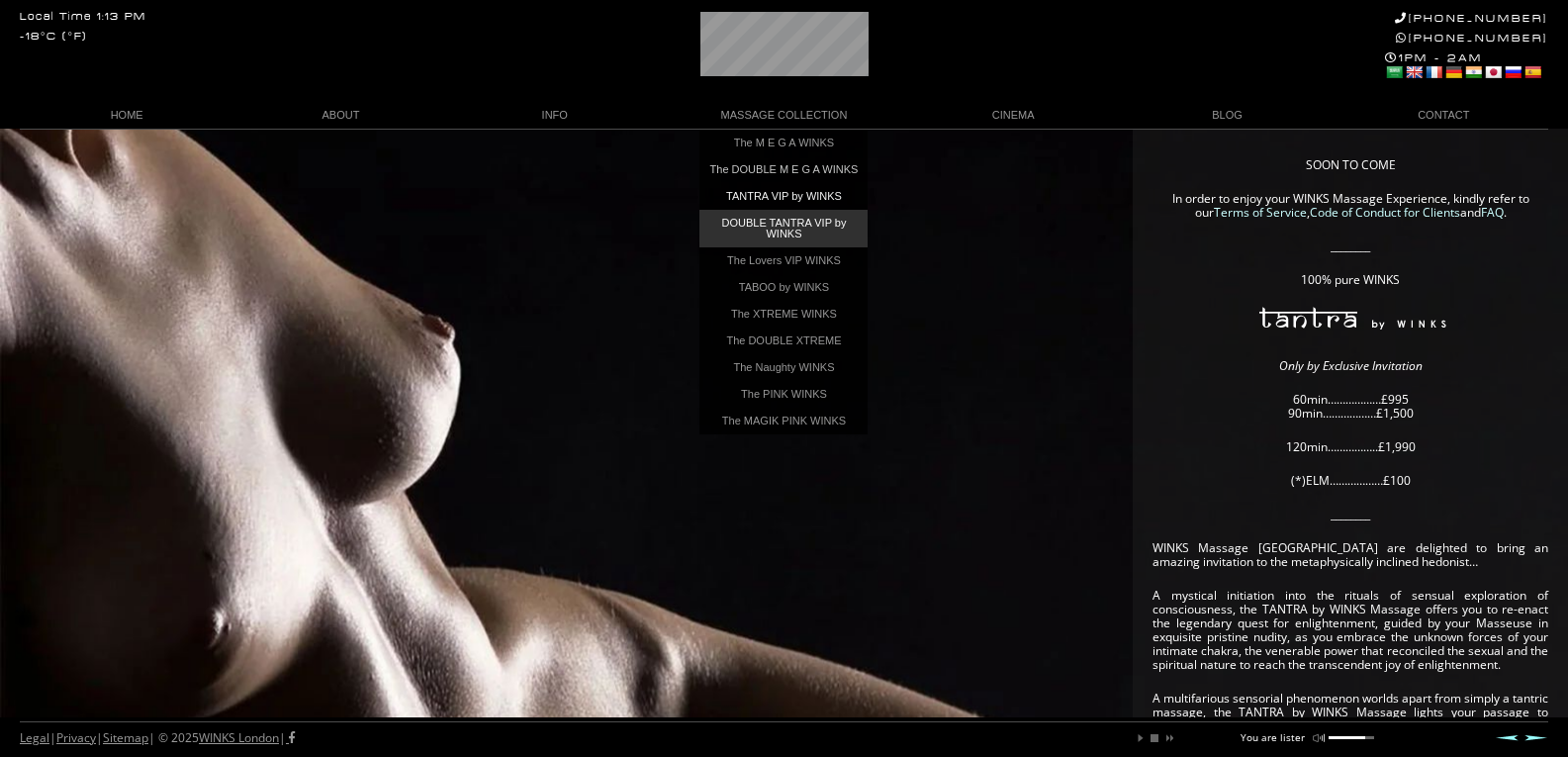
click at [766, 248] on link "DOUBLE TANTRA VIP by WINKS" at bounding box center [783, 229] width 168 height 38
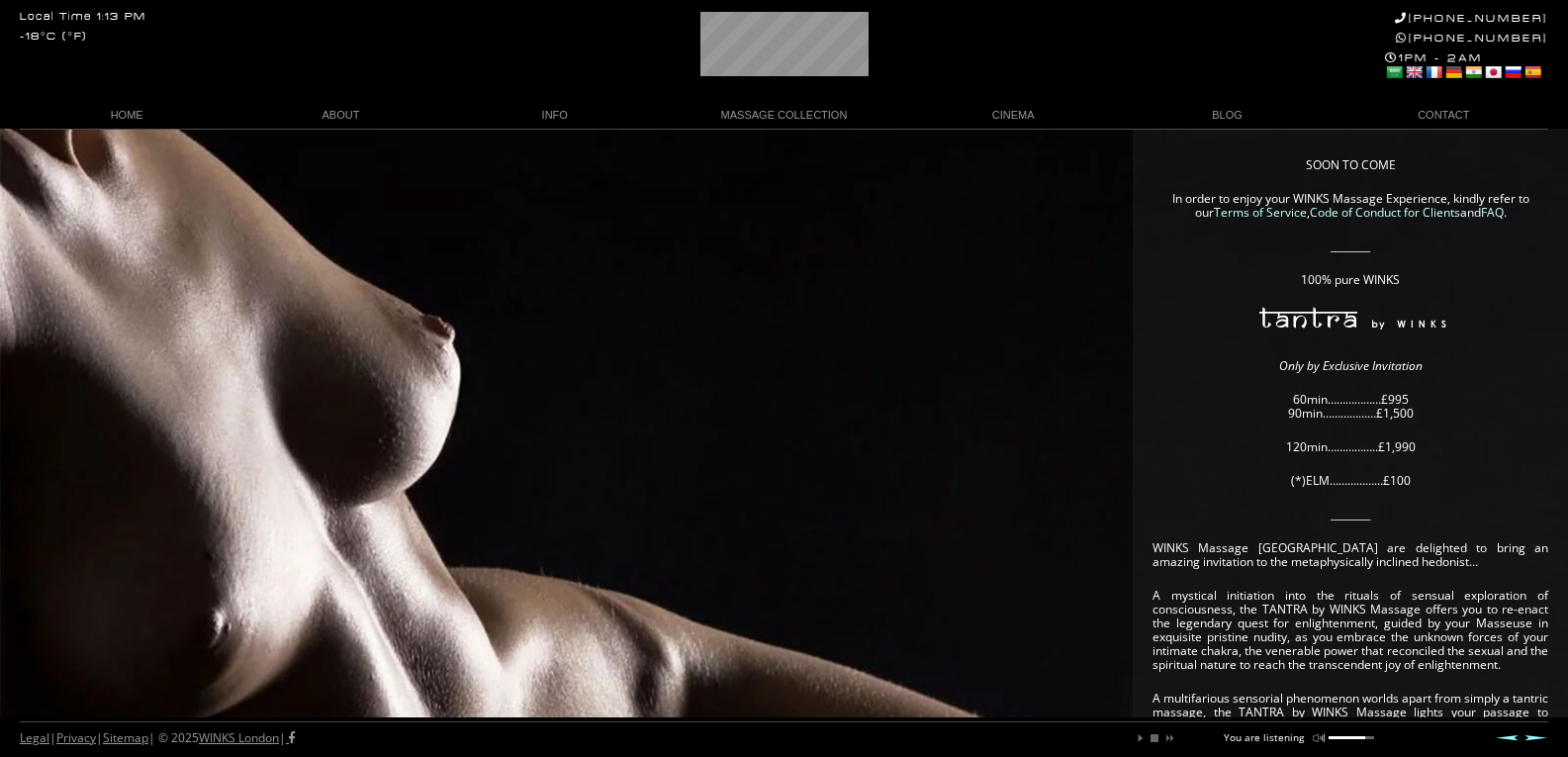
scroll to position [0, 85]
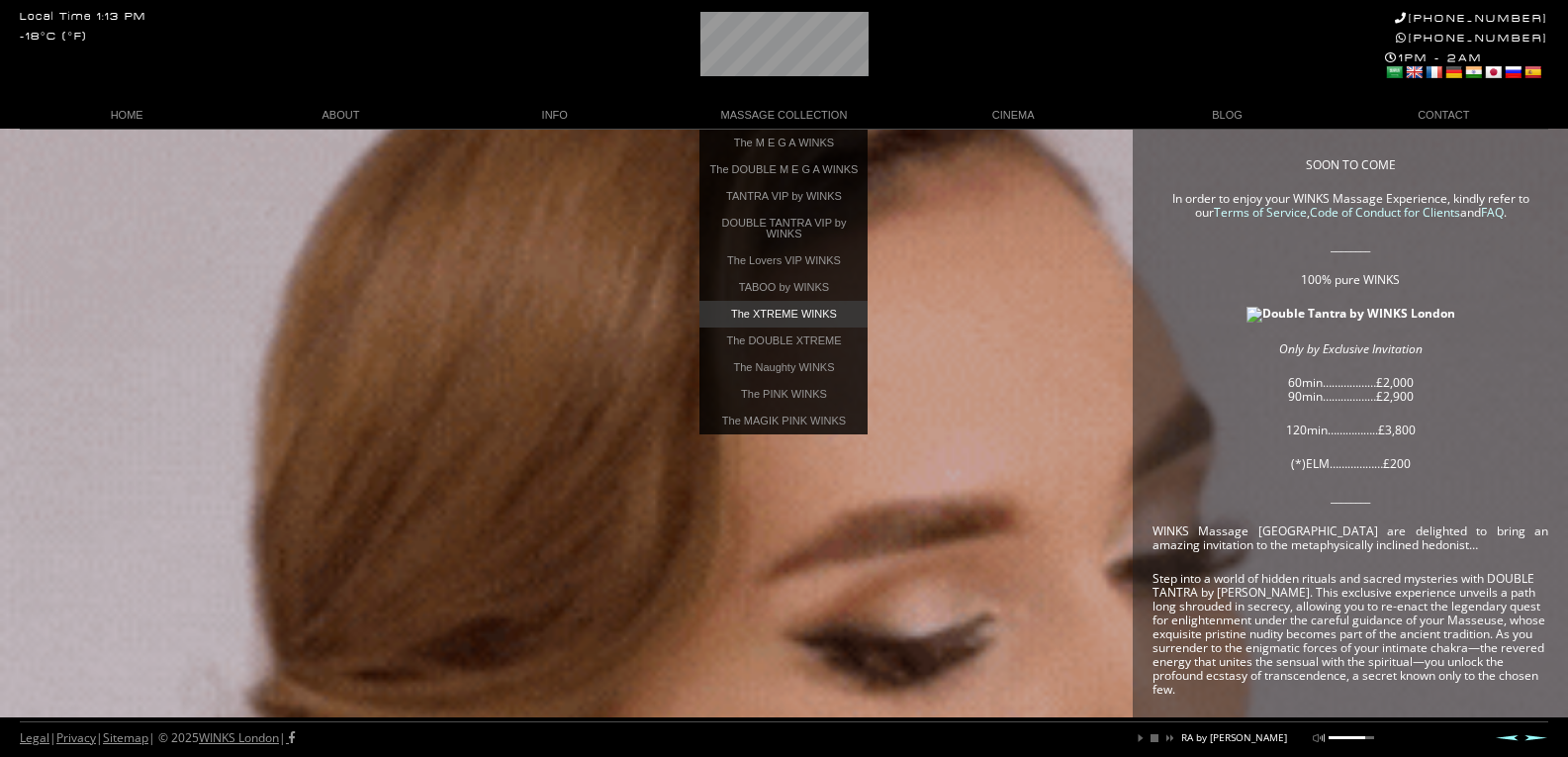
click at [777, 315] on link "The XTREME WINKS" at bounding box center [783, 313] width 168 height 27
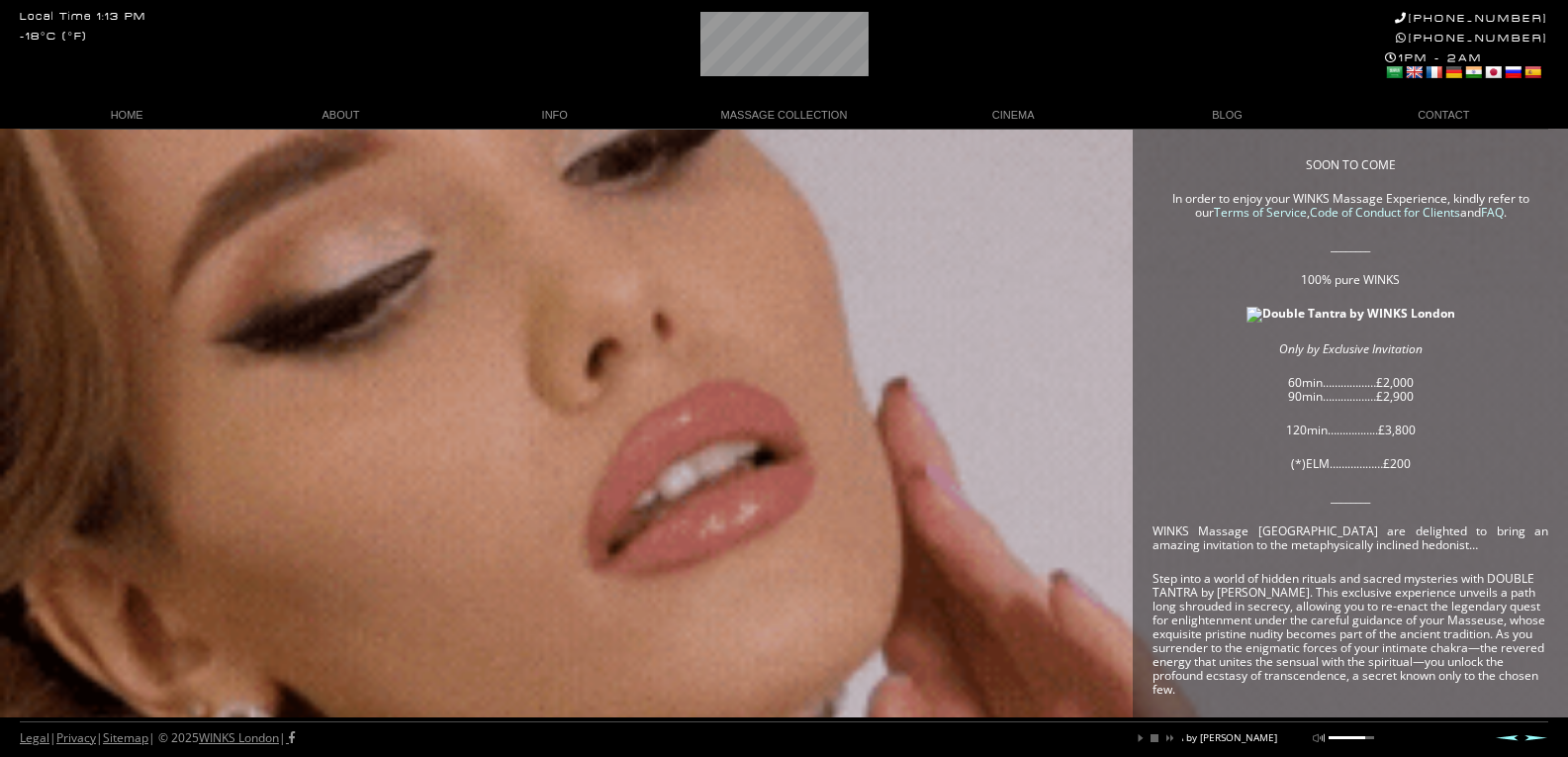
scroll to position [0, 260]
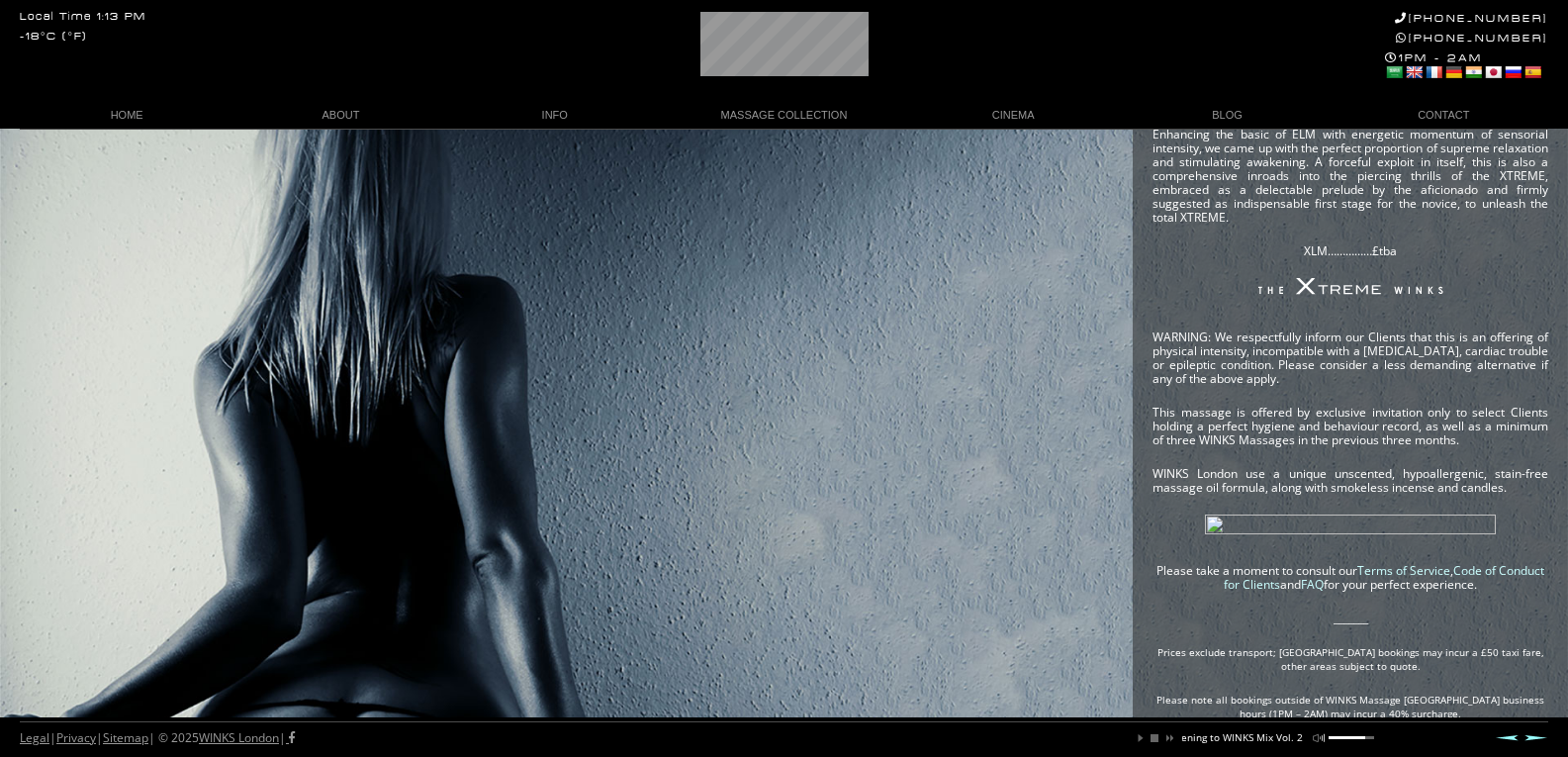
scroll to position [831, 0]
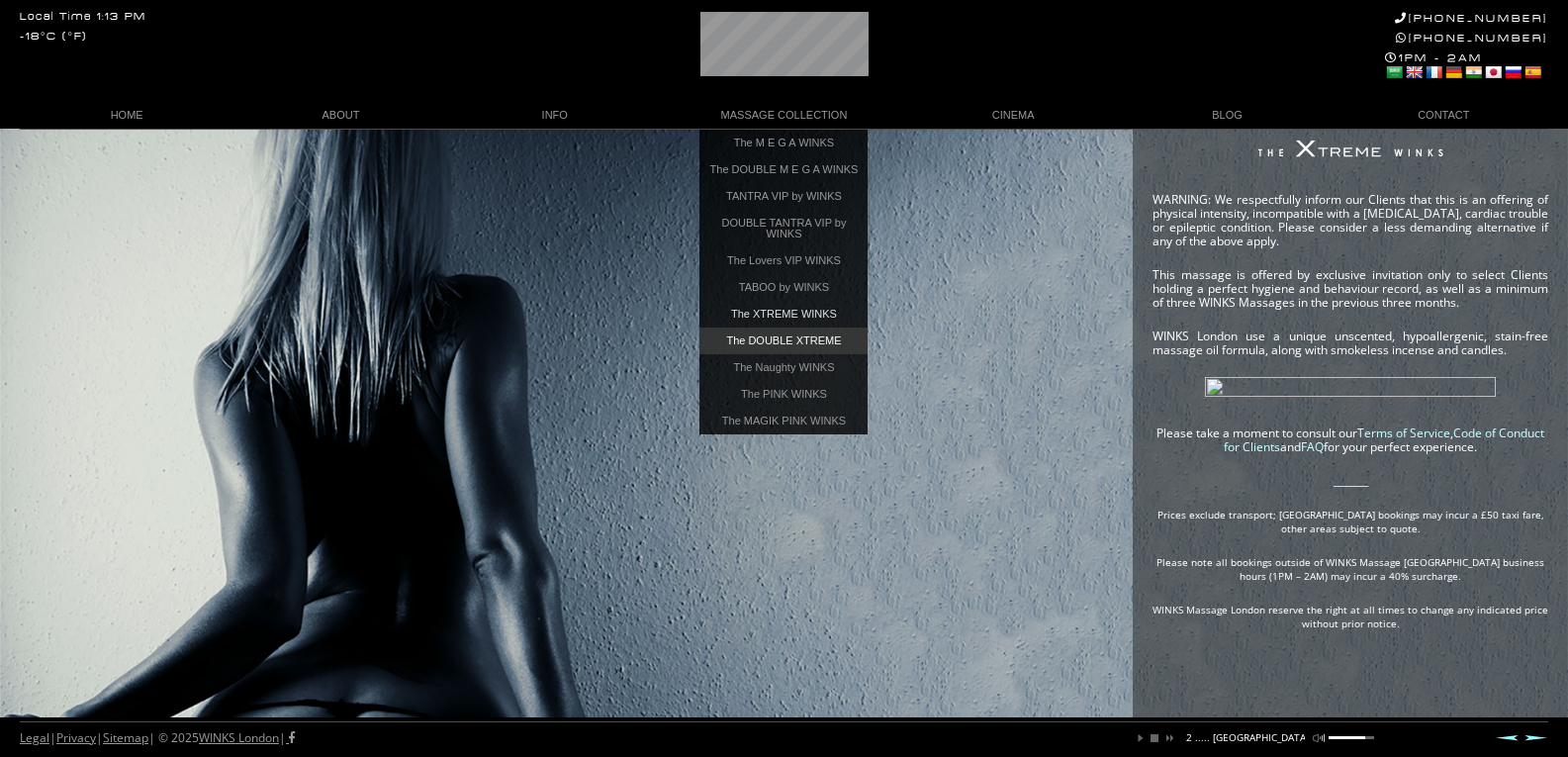
click at [768, 347] on link "The DOUBLE XTREME" at bounding box center [783, 340] width 168 height 27
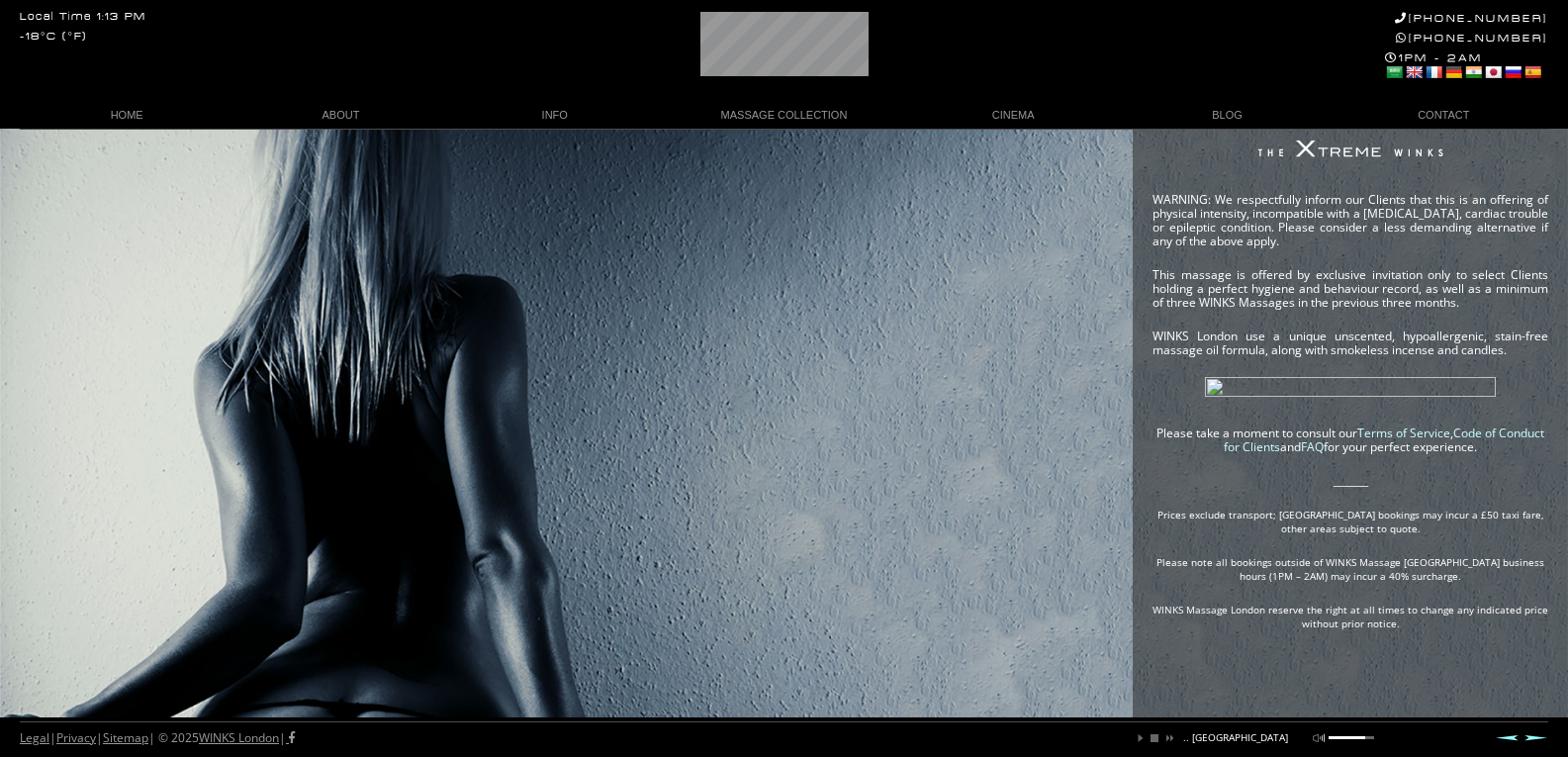
scroll to position [0, 313]
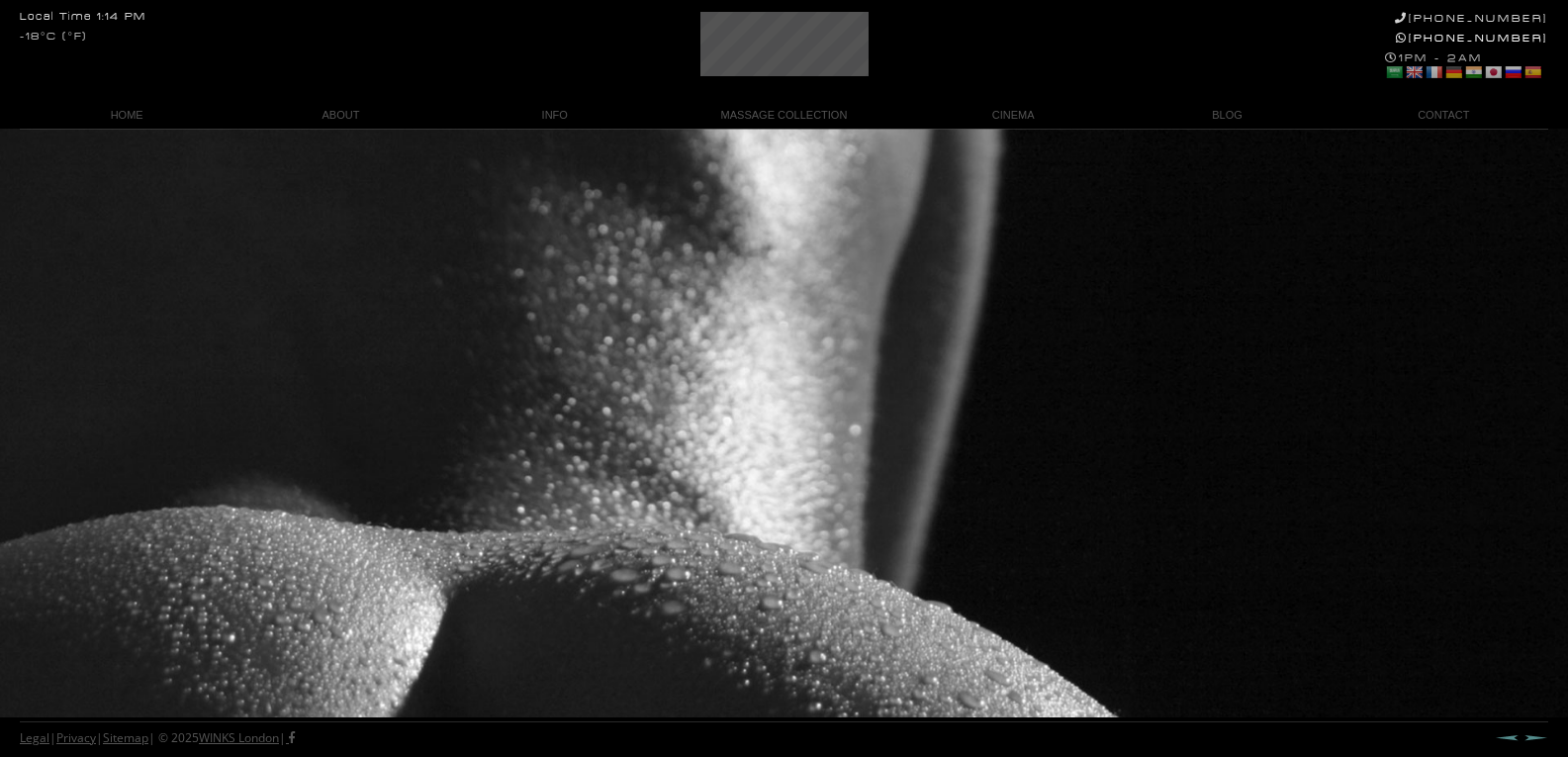
scroll to position [198, 0]
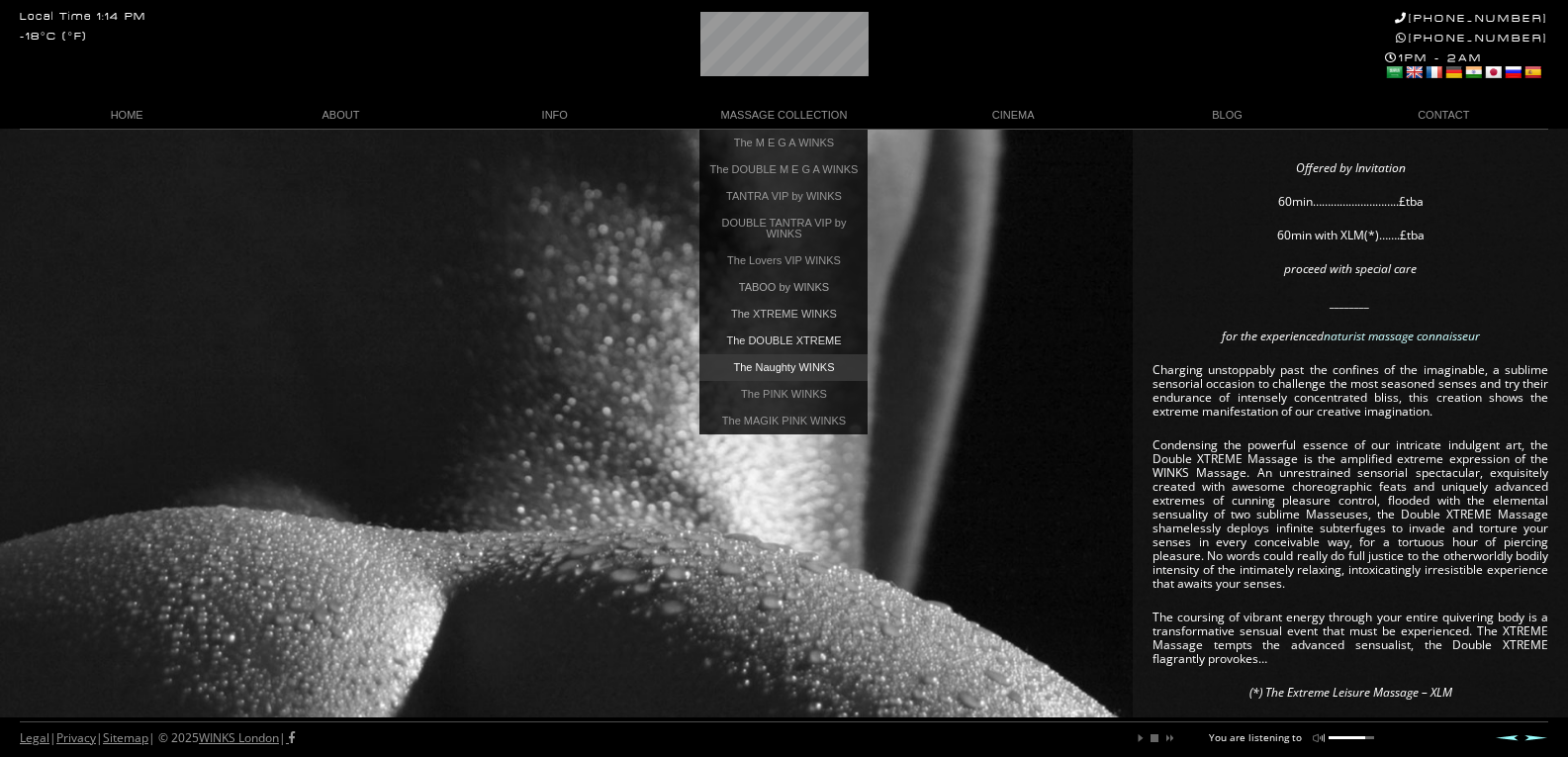
click at [779, 374] on link "The Naughty WINKS" at bounding box center [783, 367] width 168 height 27
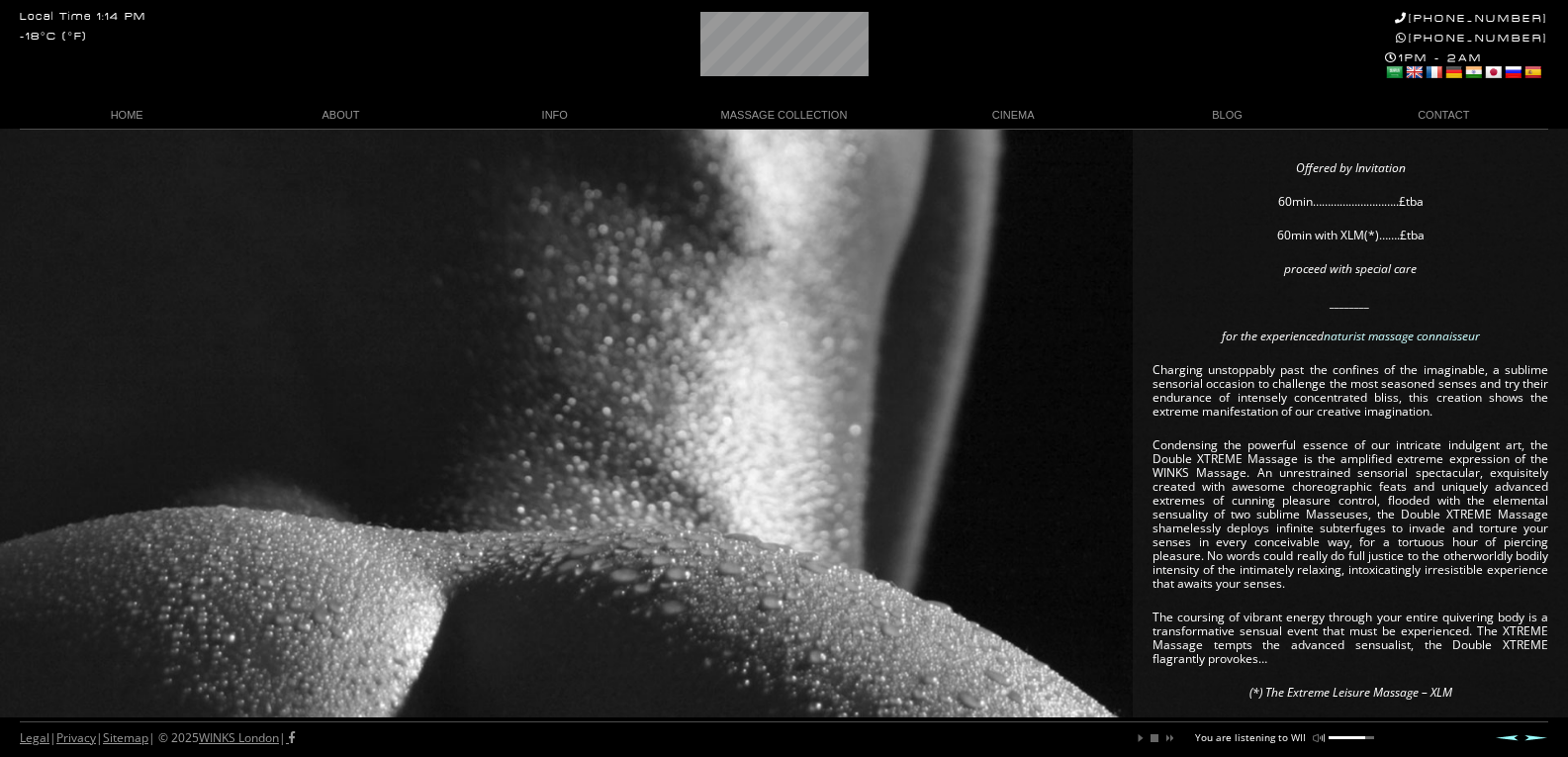
scroll to position [0, 113]
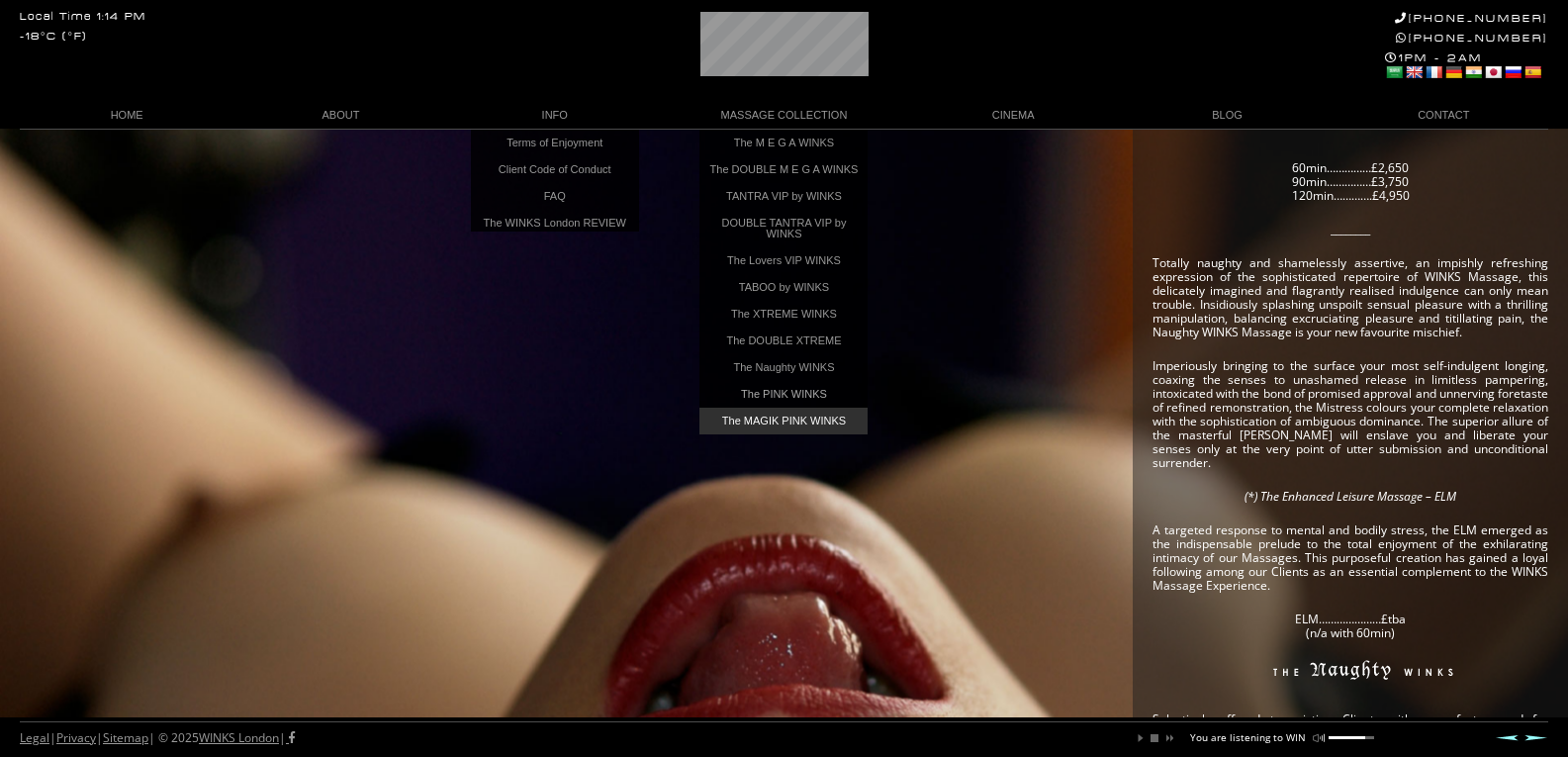
click at [779, 420] on link "The MAGIK PINK WINKS" at bounding box center [783, 421] width 168 height 27
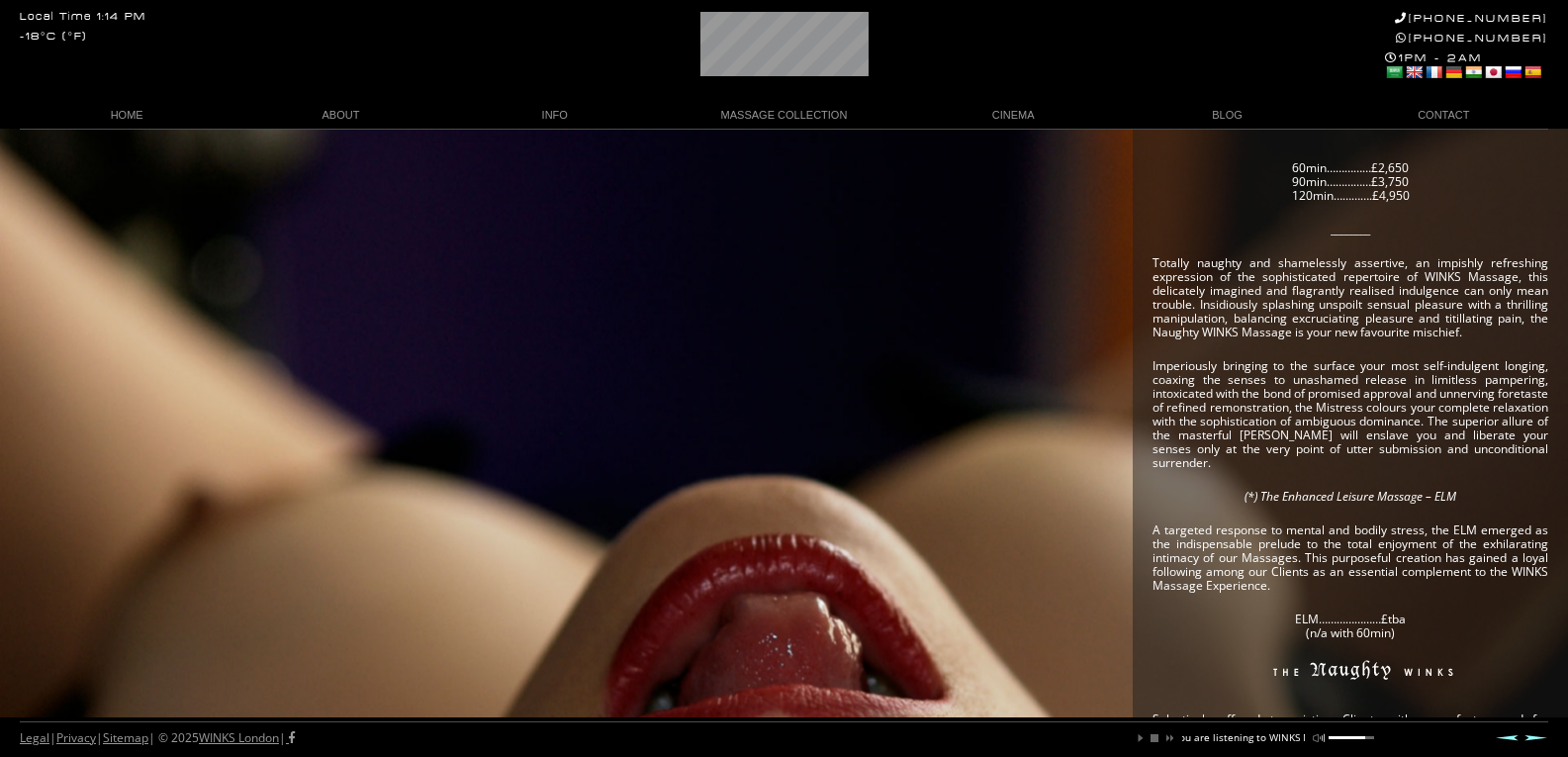
scroll to position [0, 135]
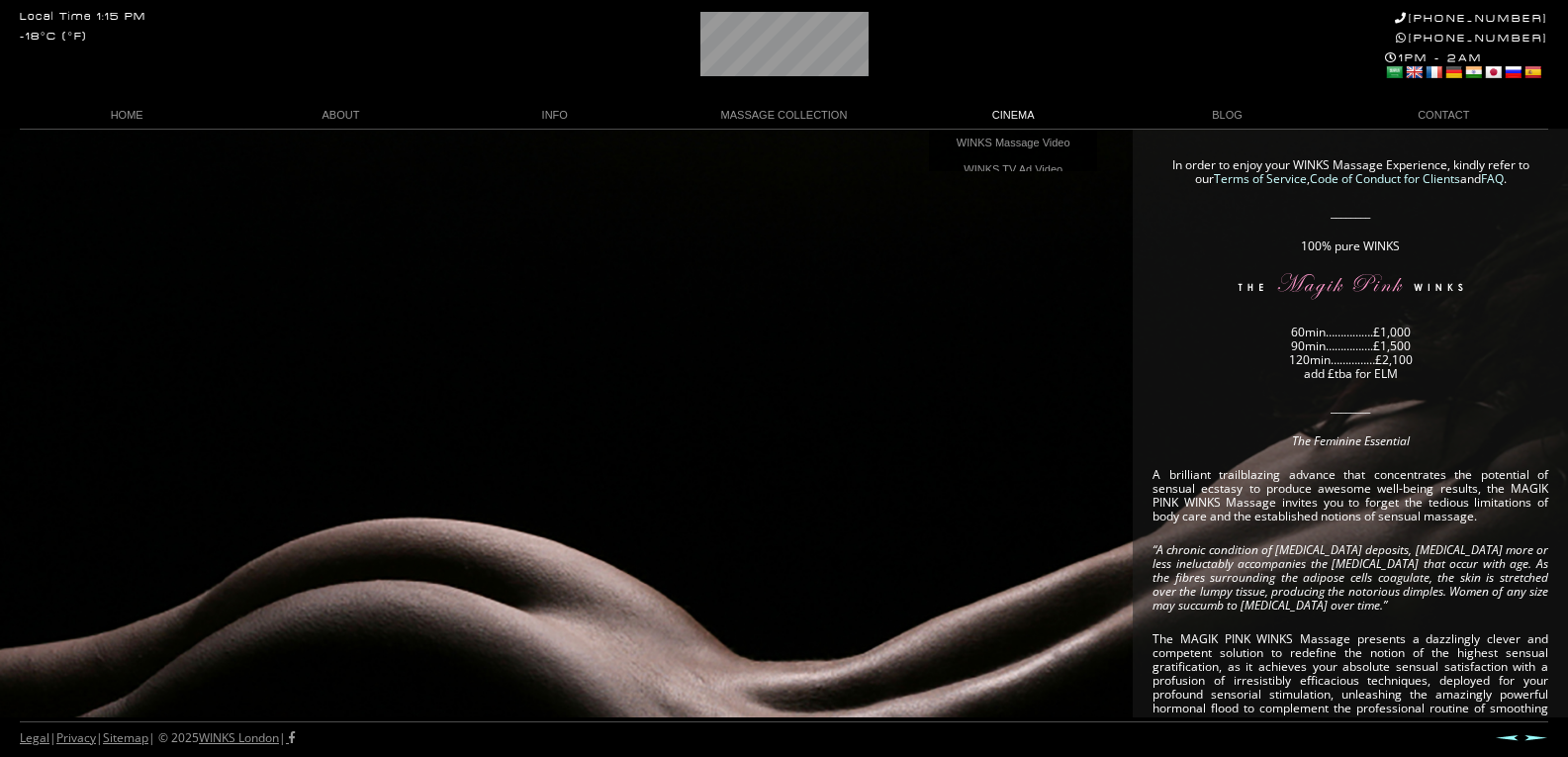
click at [992, 113] on link "CINEMA" at bounding box center [1012, 114] width 214 height 27
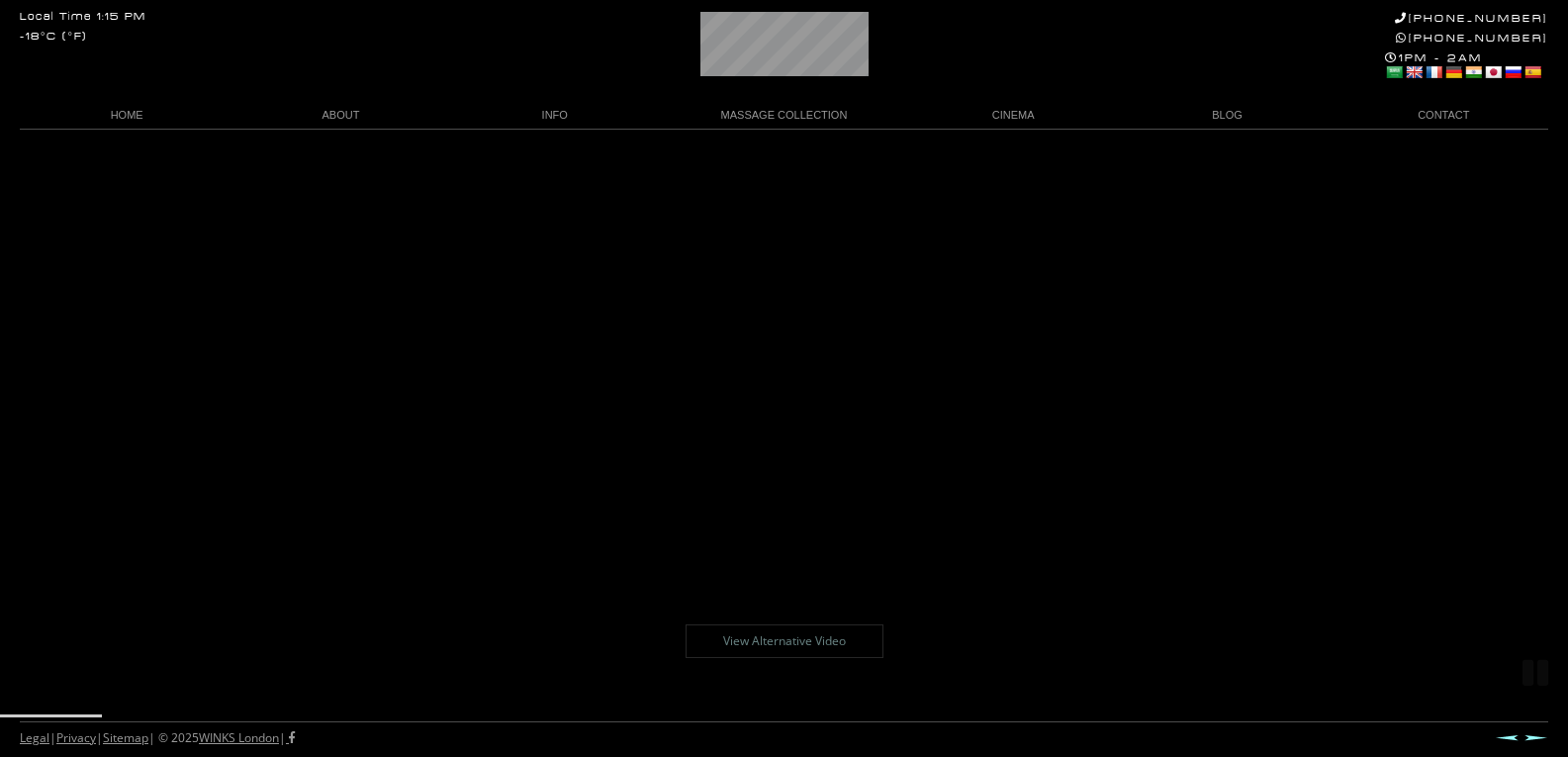
click at [528, 722] on div "Legal | Privacy | Sitemap | © 2025 WINKS London | Prev Next" at bounding box center [784, 739] width 1528 height 36
click at [787, 654] on link "View Alternative Video" at bounding box center [784, 642] width 198 height 34
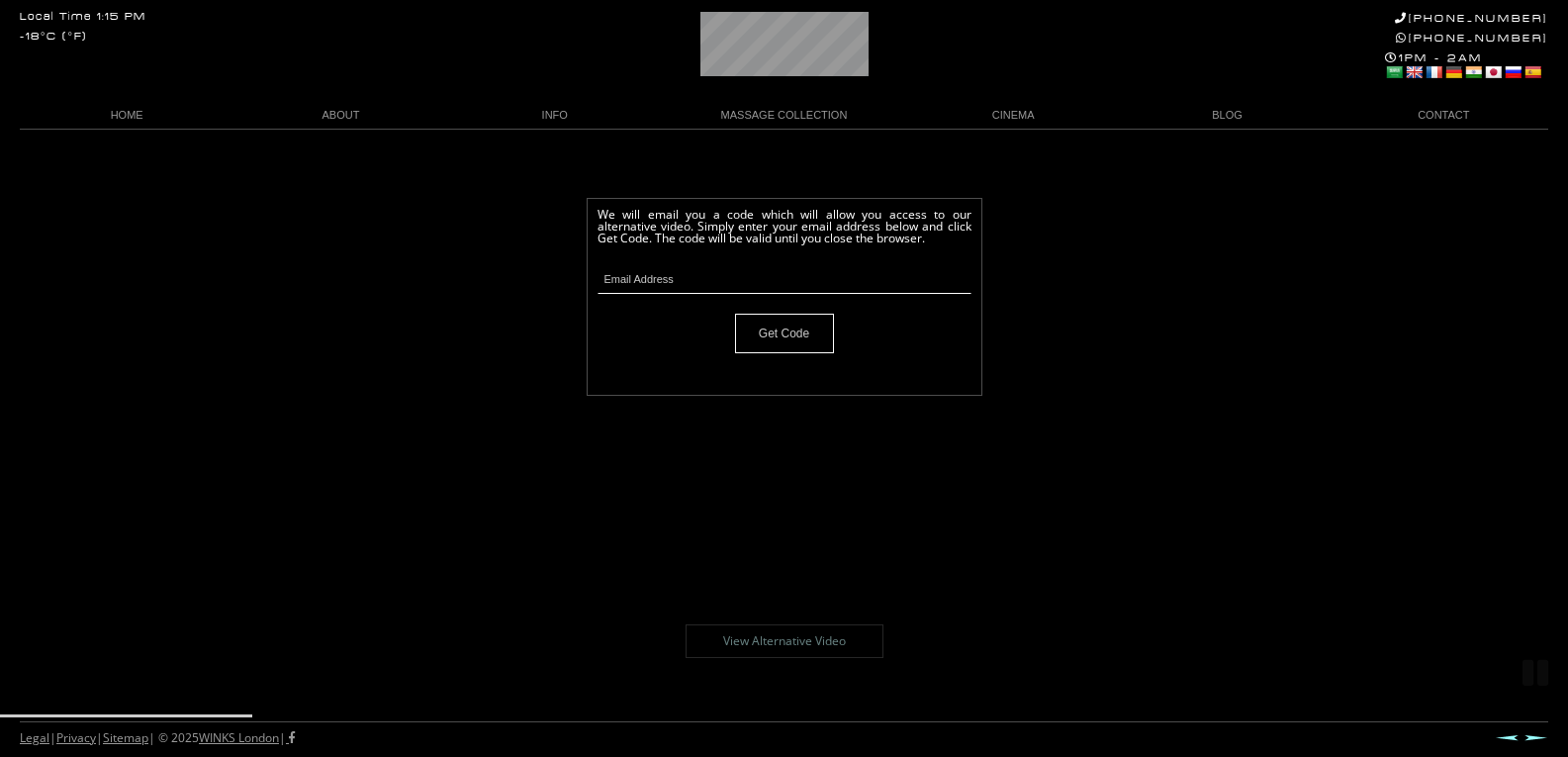
click at [1053, 448] on body "Local Time 1:15 PM -18°C (°F) [PHONE_NUMBER] [PHONE_NUMBER] 1PM - 2AM Select La…" at bounding box center [784, 443] width 1568 height 629
click at [926, 726] on div "Legal | Privacy | Sitemap | © 2025 WINKS London | Prev Next" at bounding box center [784, 739] width 1528 height 36
click at [1530, 745] on div "Legal | Privacy | Sitemap | © 2025 WINKS London | Prev Next" at bounding box center [784, 739] width 1528 height 36
click at [1531, 736] on link "Next" at bounding box center [1536, 737] width 24 height 7
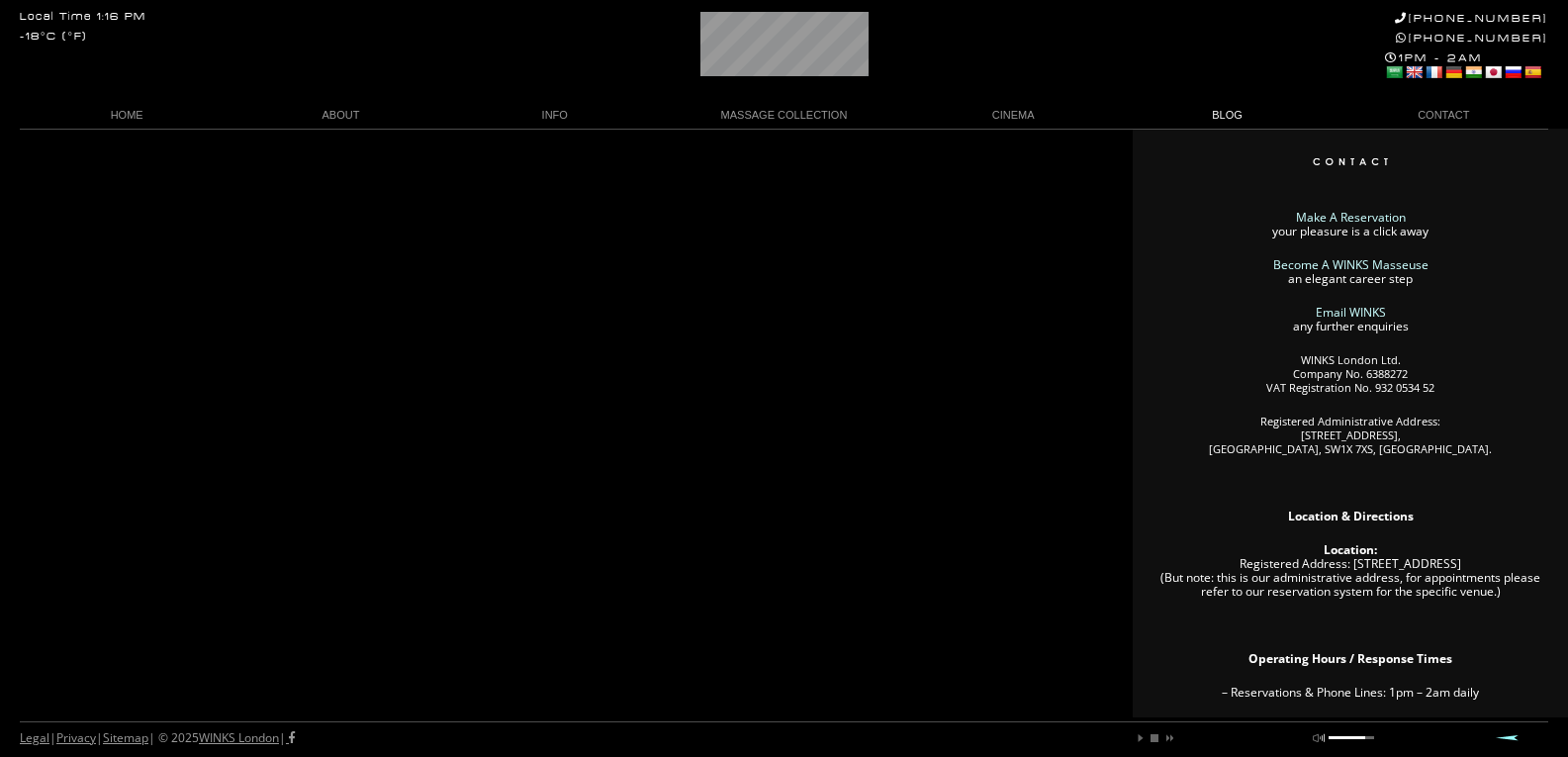
click at [1218, 125] on link "BLOG" at bounding box center [1226, 114] width 214 height 27
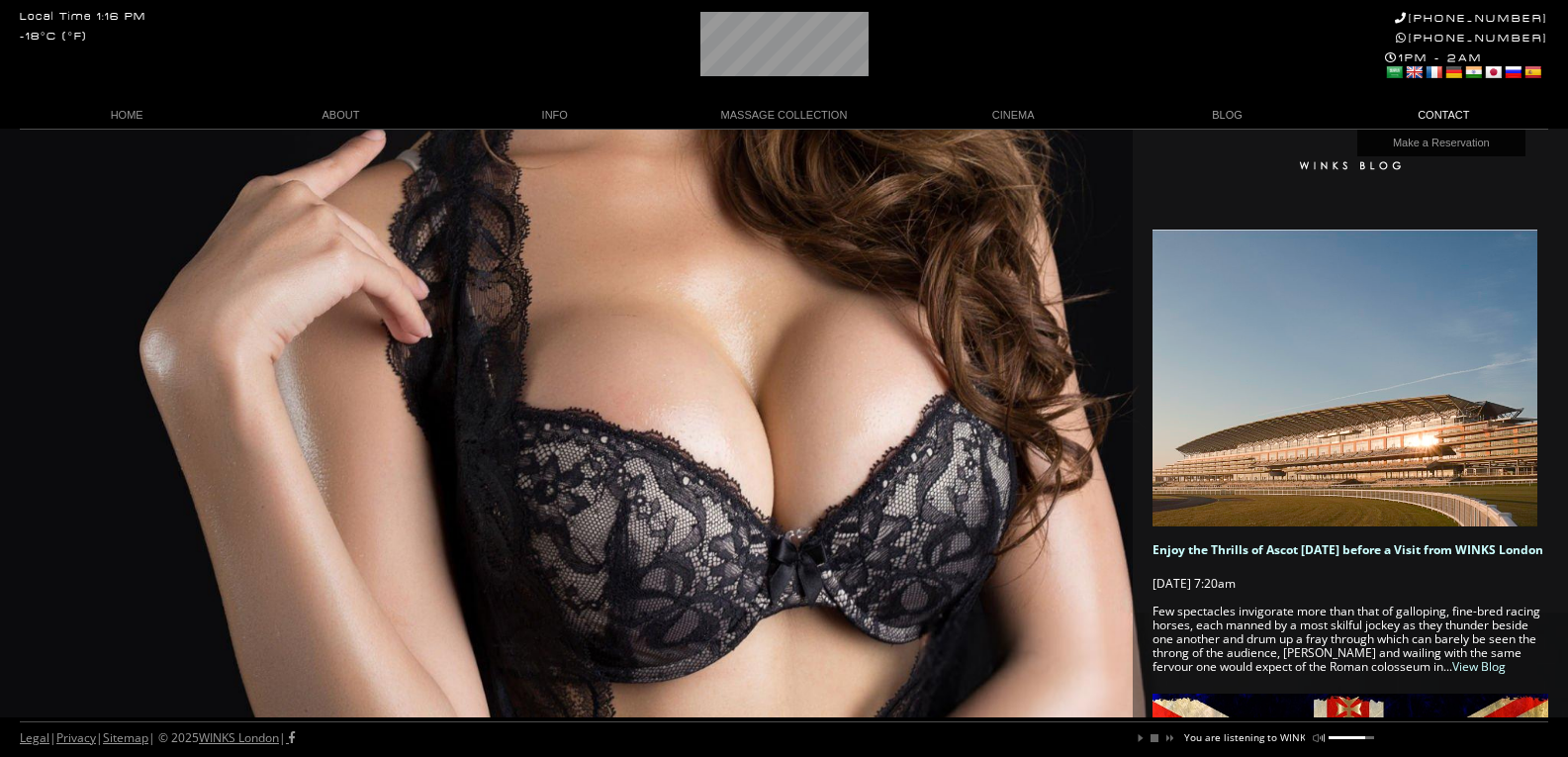
click at [1450, 114] on link "CONTACT" at bounding box center [1441, 114] width 214 height 27
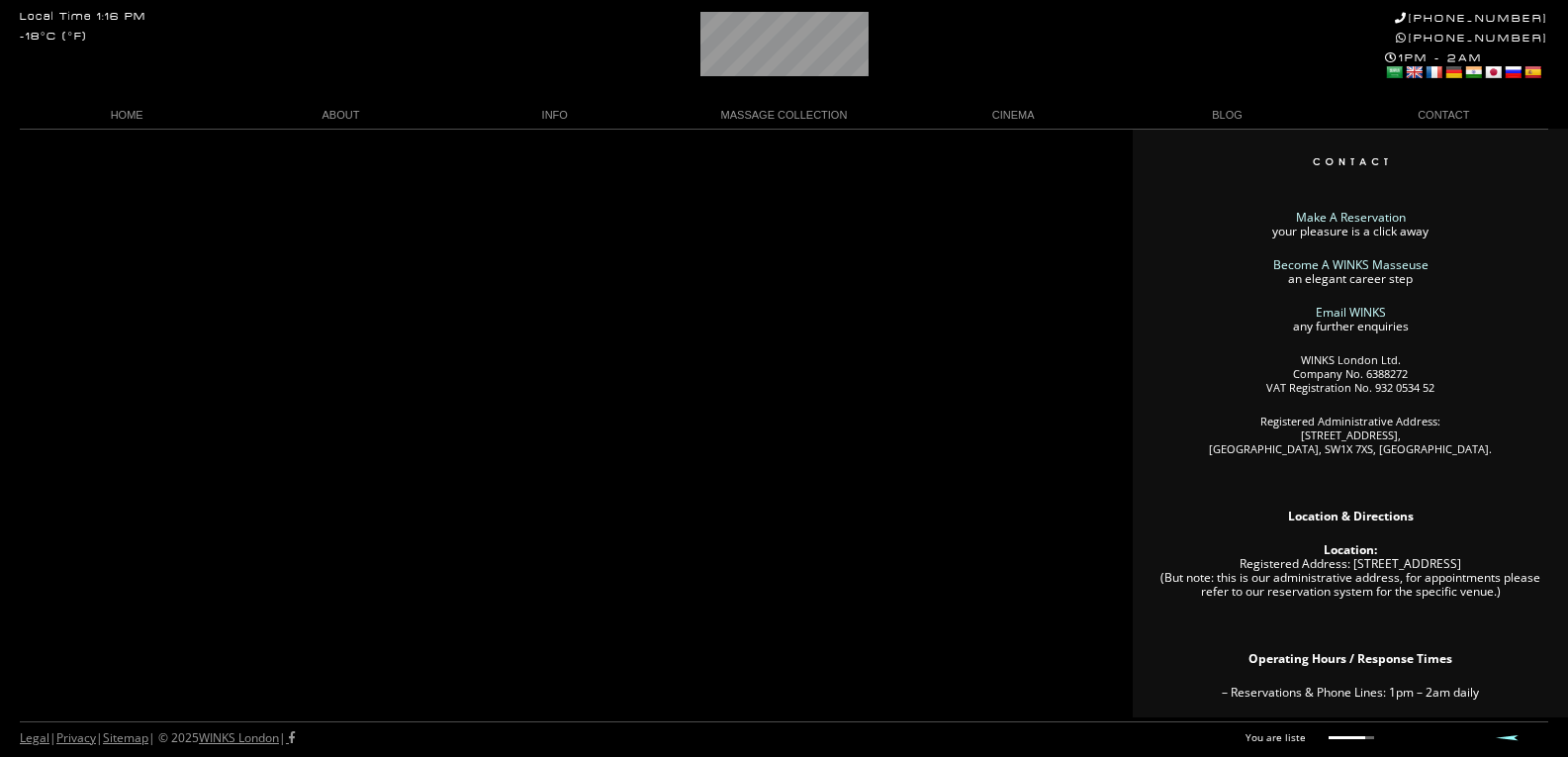
scroll to position [0, 63]
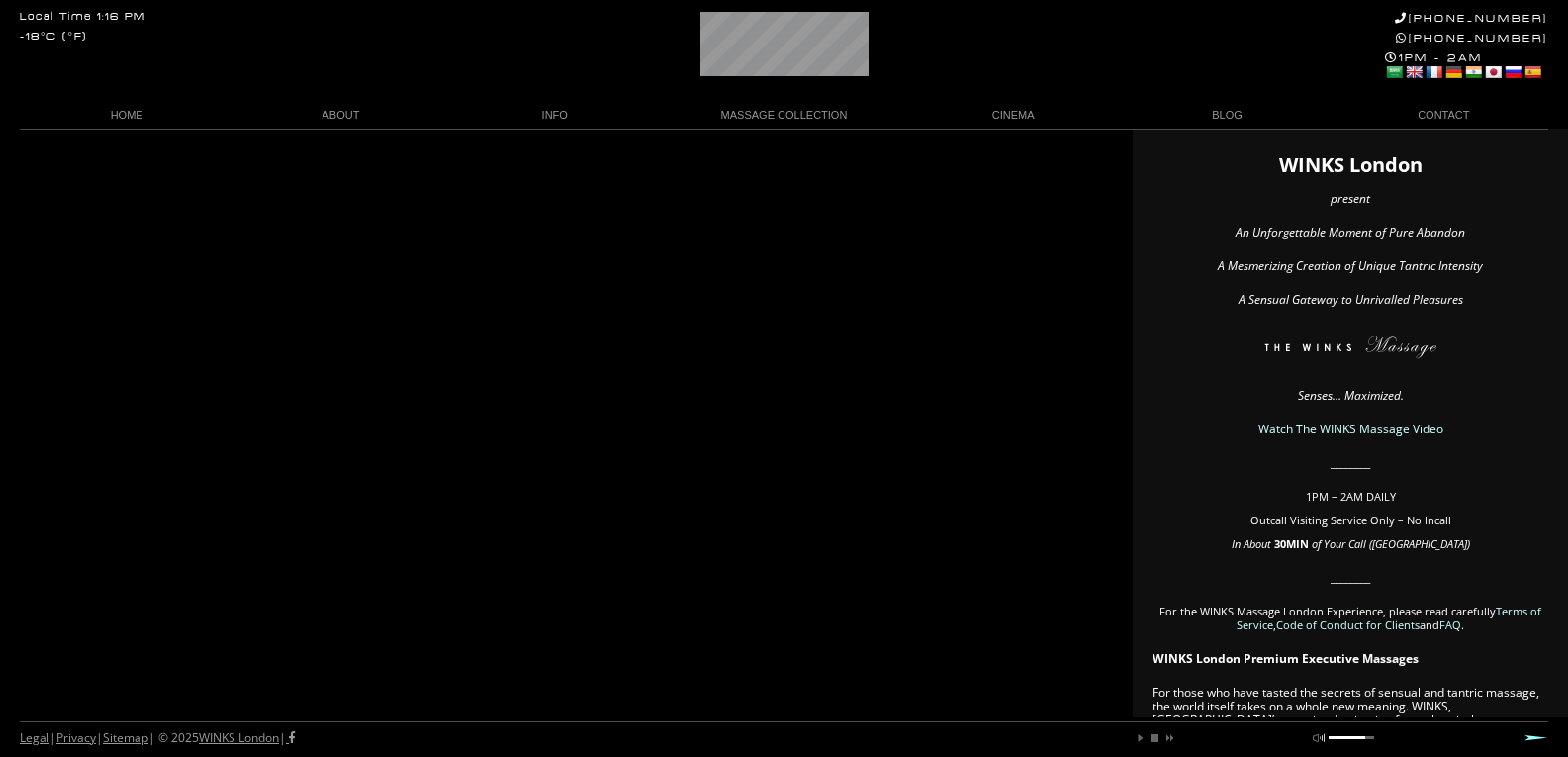
click at [1341, 736] on div at bounding box center [1346, 737] width 37 height 3
click at [1137, 744] on div "Legal | Privacy | Sitemap | © 2025 WINKS London | play pause stop next mute unm…" at bounding box center [784, 739] width 1528 height 36
click at [1146, 739] on div "play pause stop next mute unmute Update Required To play the media you will nee…" at bounding box center [1250, 733] width 251 height 22
click at [1142, 739] on link "play" at bounding box center [1140, 738] width 12 height 12
click at [1337, 733] on div "play pause stop next mute unmute You are listening to WINKS Mix Vol. 1 ..... MI…" at bounding box center [1250, 733] width 251 height 22
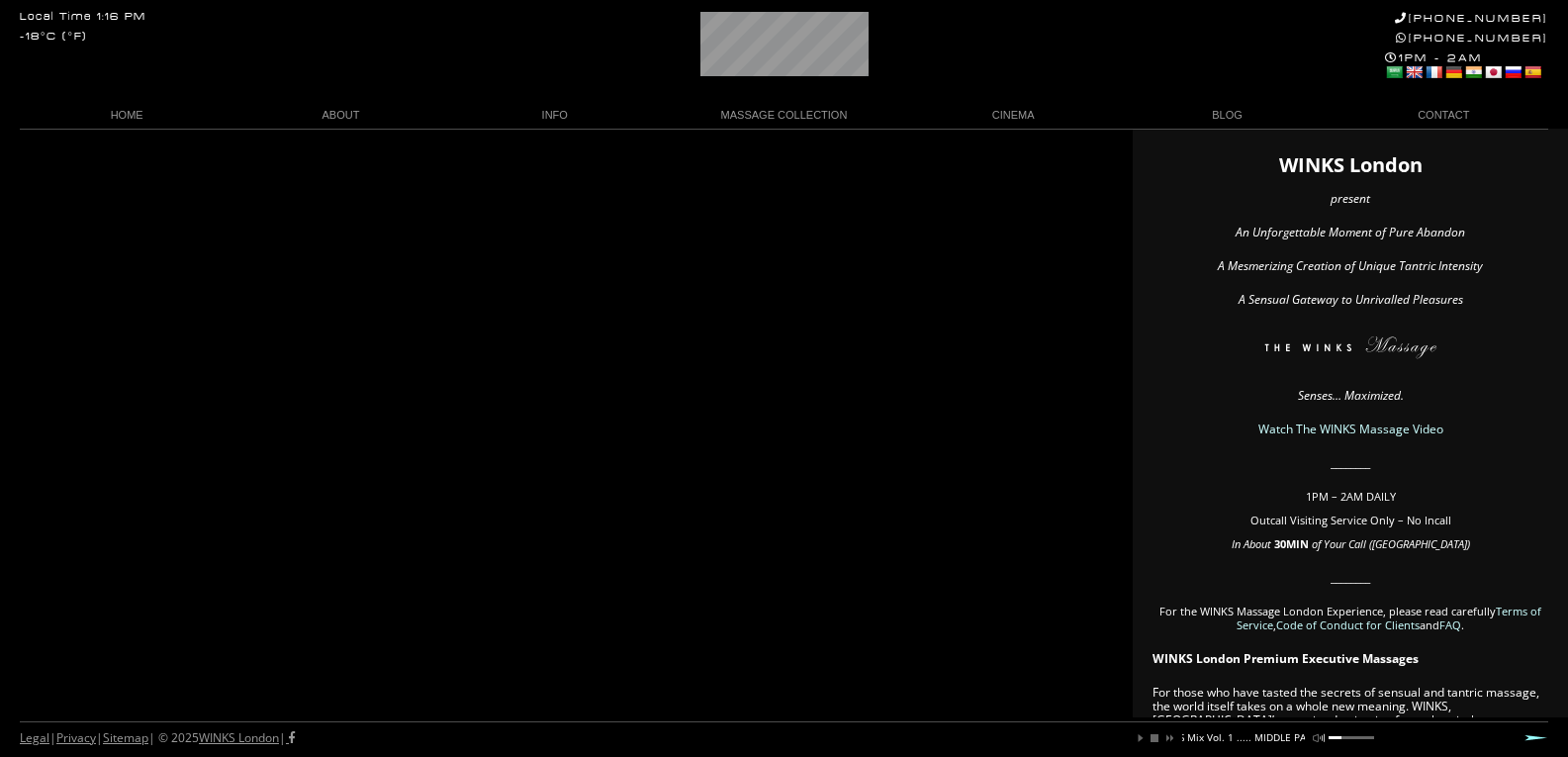
click at [1334, 742] on div "play pause stop next mute unmute You are listening to WINKS Mix Vol. 1 ..... MI…" at bounding box center [1250, 733] width 251 height 22
click at [1334, 735] on div "play pause stop next mute unmute You are listening to WINKS Mix Vol. 1 ..... MI…" at bounding box center [1250, 733] width 251 height 22
drag, startPoint x: 1341, startPoint y: 740, endPoint x: 1345, endPoint y: 759, distance: 19.4
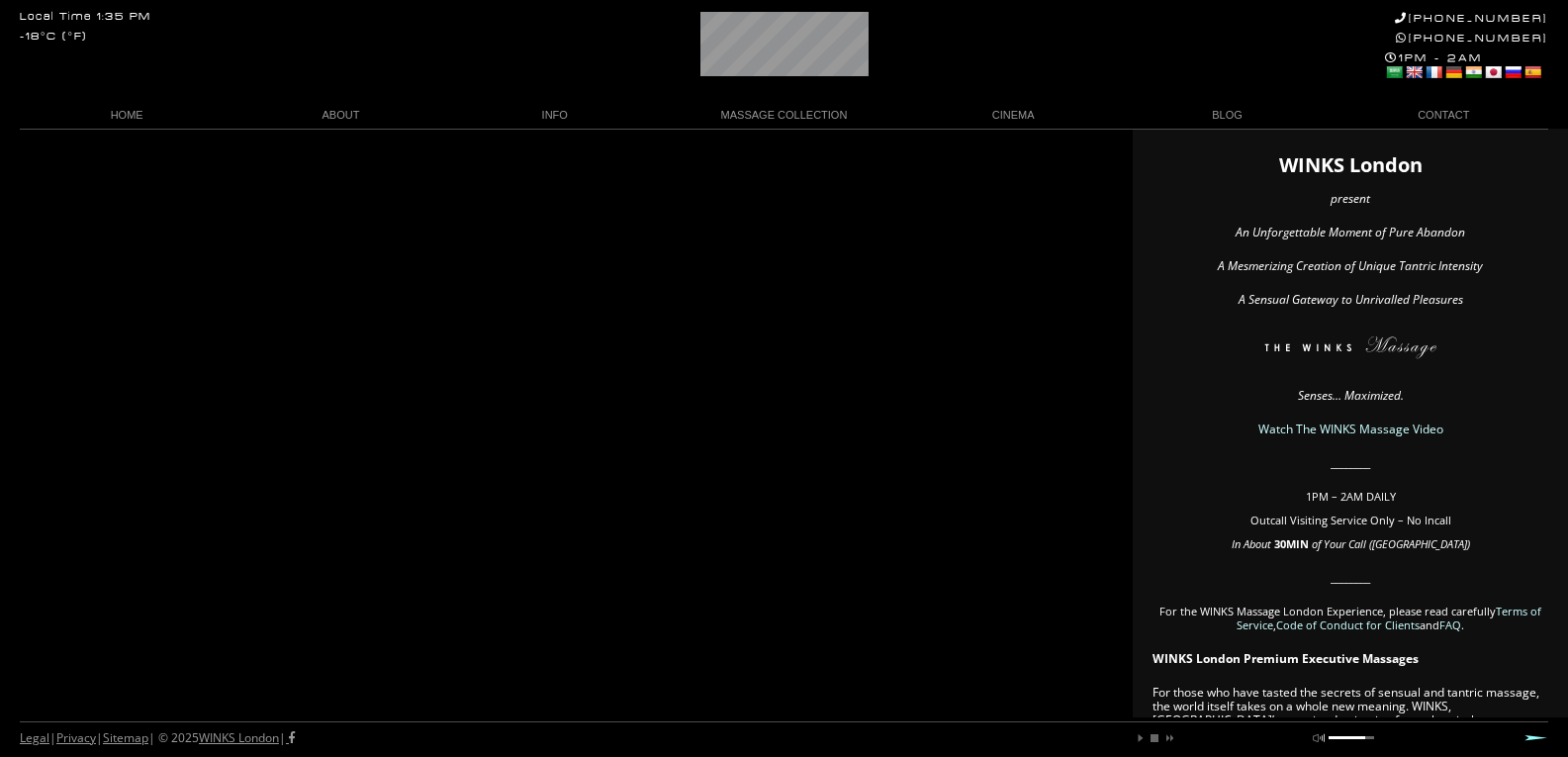
scroll to position [0, 69]
